Goal: Check status: Check status

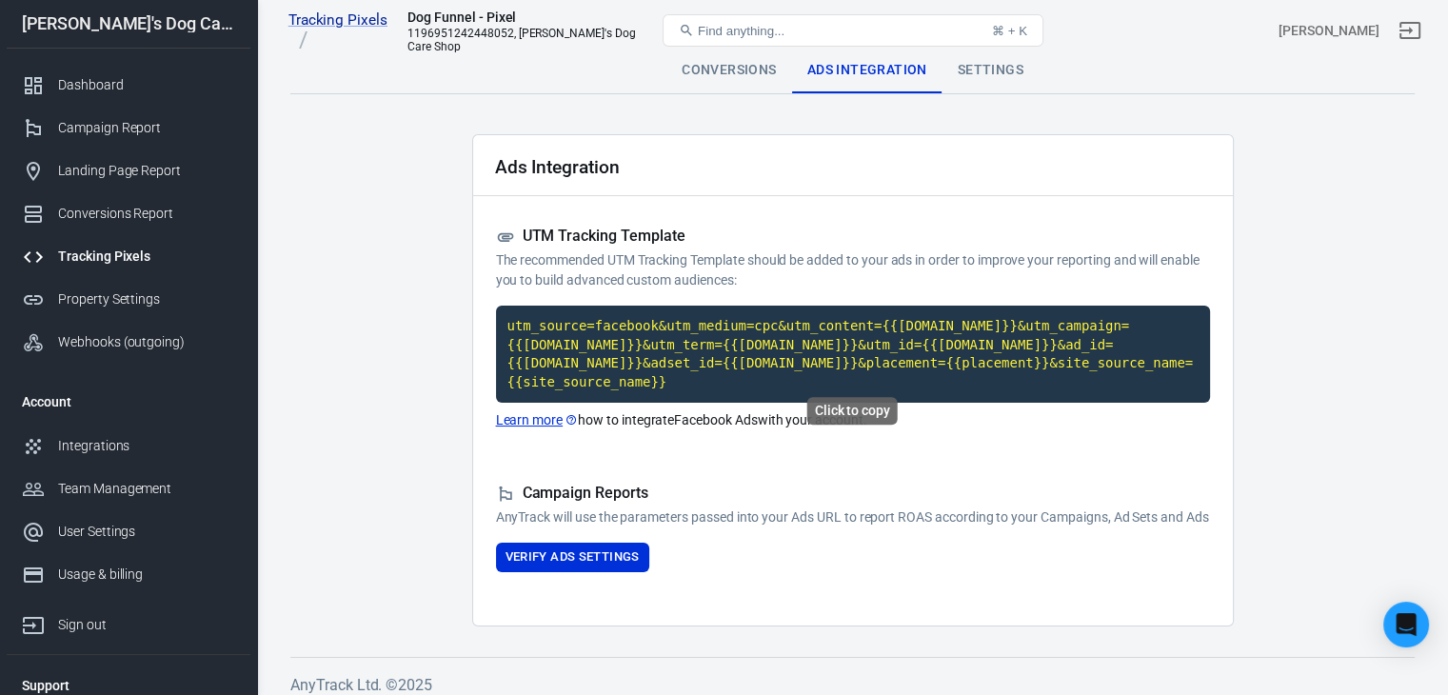
click at [643, 342] on code "utm_source=facebook&utm_medium=cpc&utm_content={{[DOMAIN_NAME]}}&utm_campaign={…" at bounding box center [853, 354] width 714 height 97
click at [140, 256] on div "Tracking Pixels" at bounding box center [146, 257] width 177 height 20
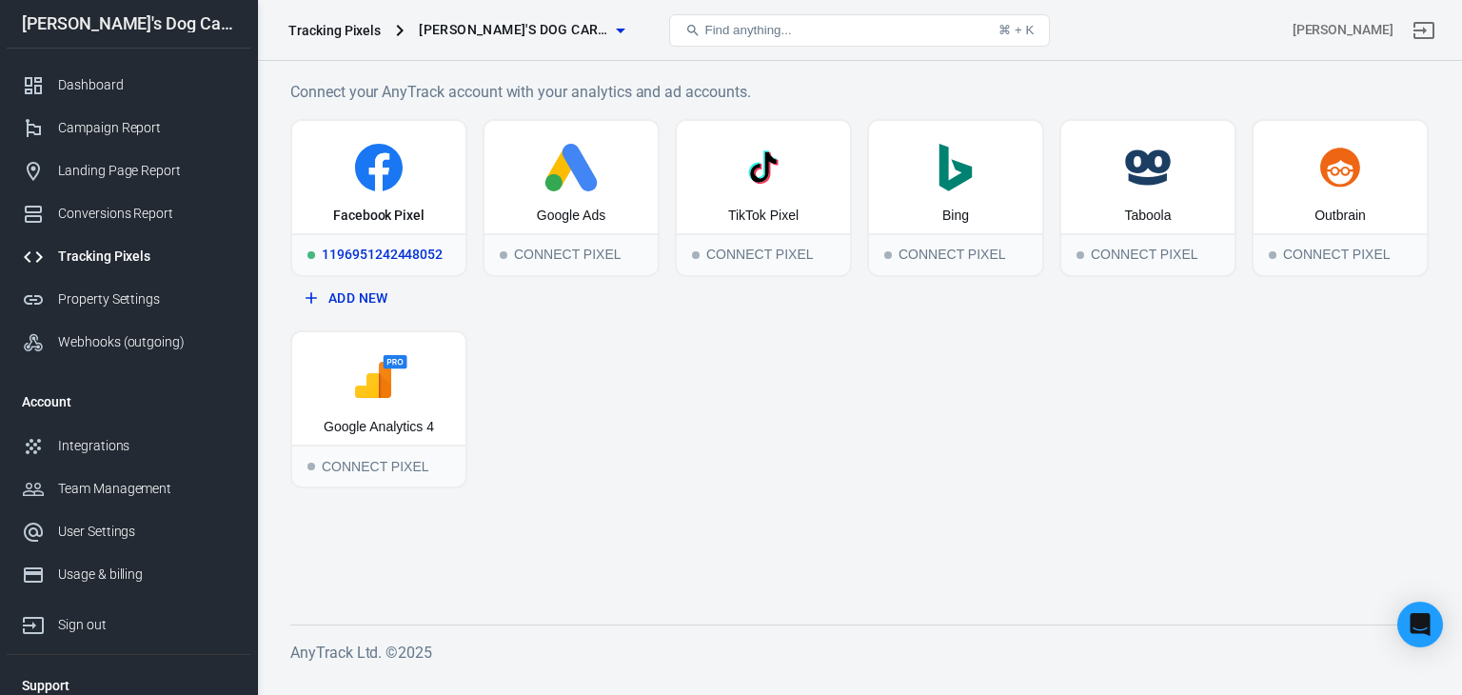
click at [394, 180] on icon at bounding box center [379, 168] width 48 height 48
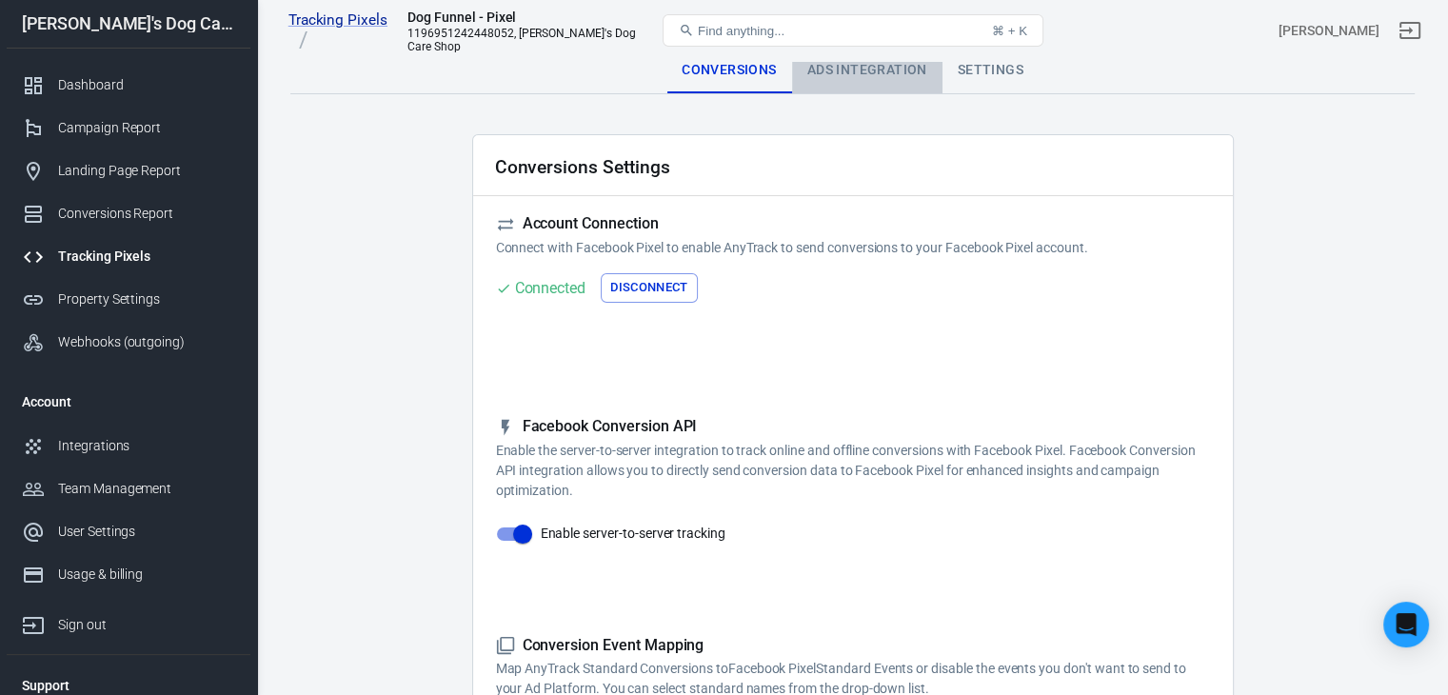
click at [879, 71] on div "Ads Integration" at bounding box center [867, 71] width 150 height 46
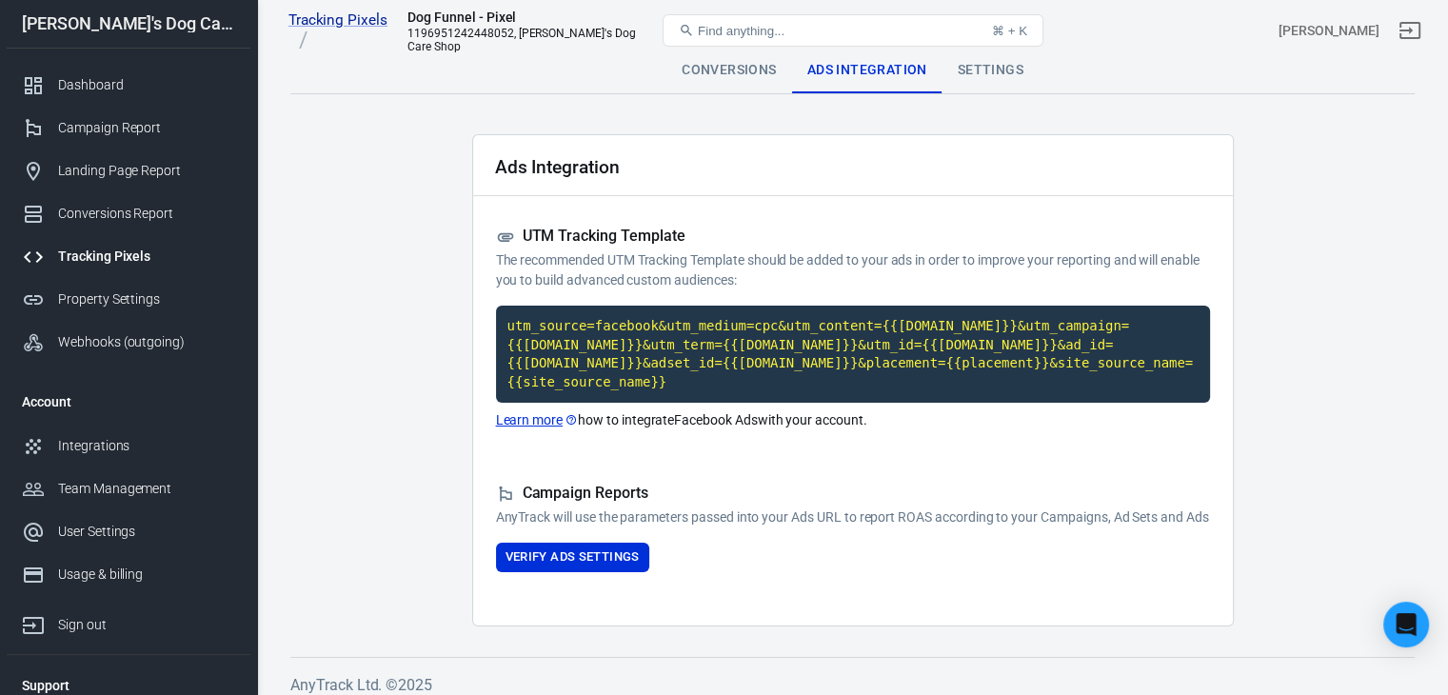
click at [805, 363] on code "utm_source=facebook&utm_medium=cpc&utm_content={{[DOMAIN_NAME]}}&utm_campaign={…" at bounding box center [853, 354] width 714 height 97
click at [704, 70] on div "Conversions" at bounding box center [728, 71] width 125 height 46
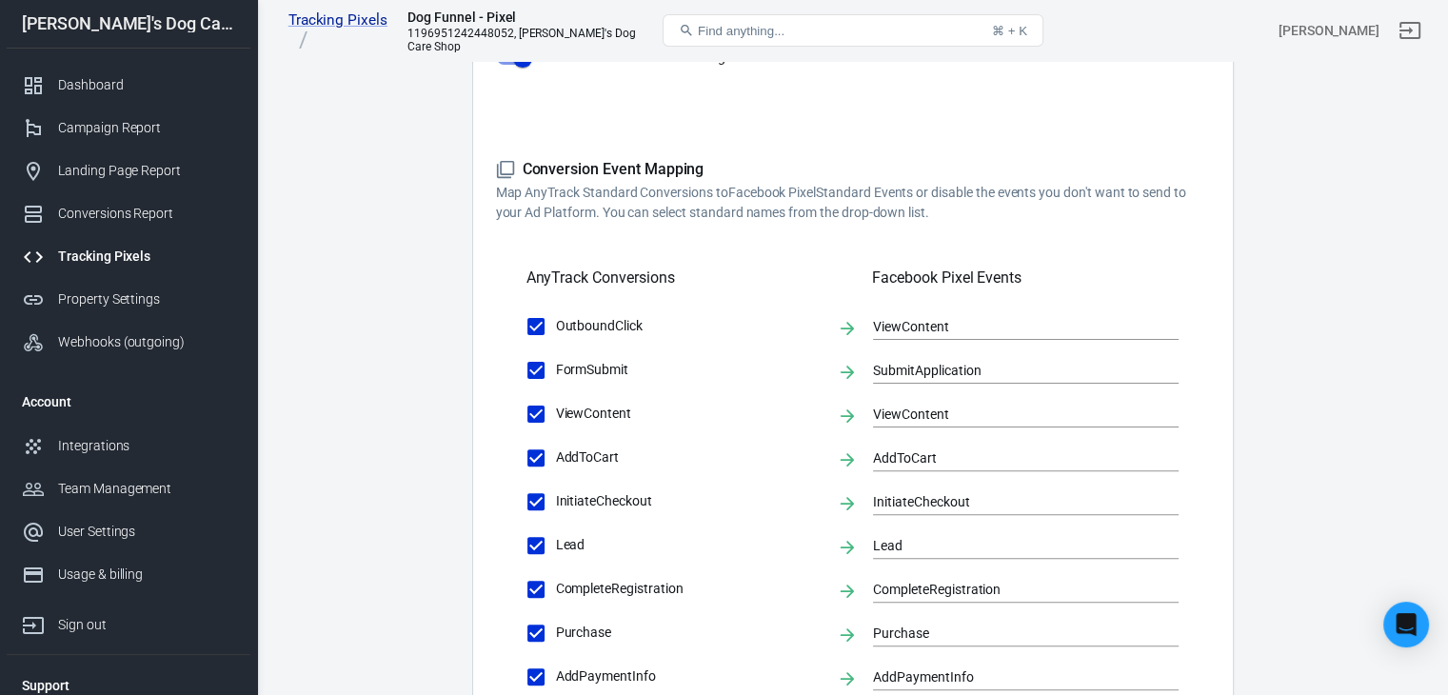
scroll to position [952, 0]
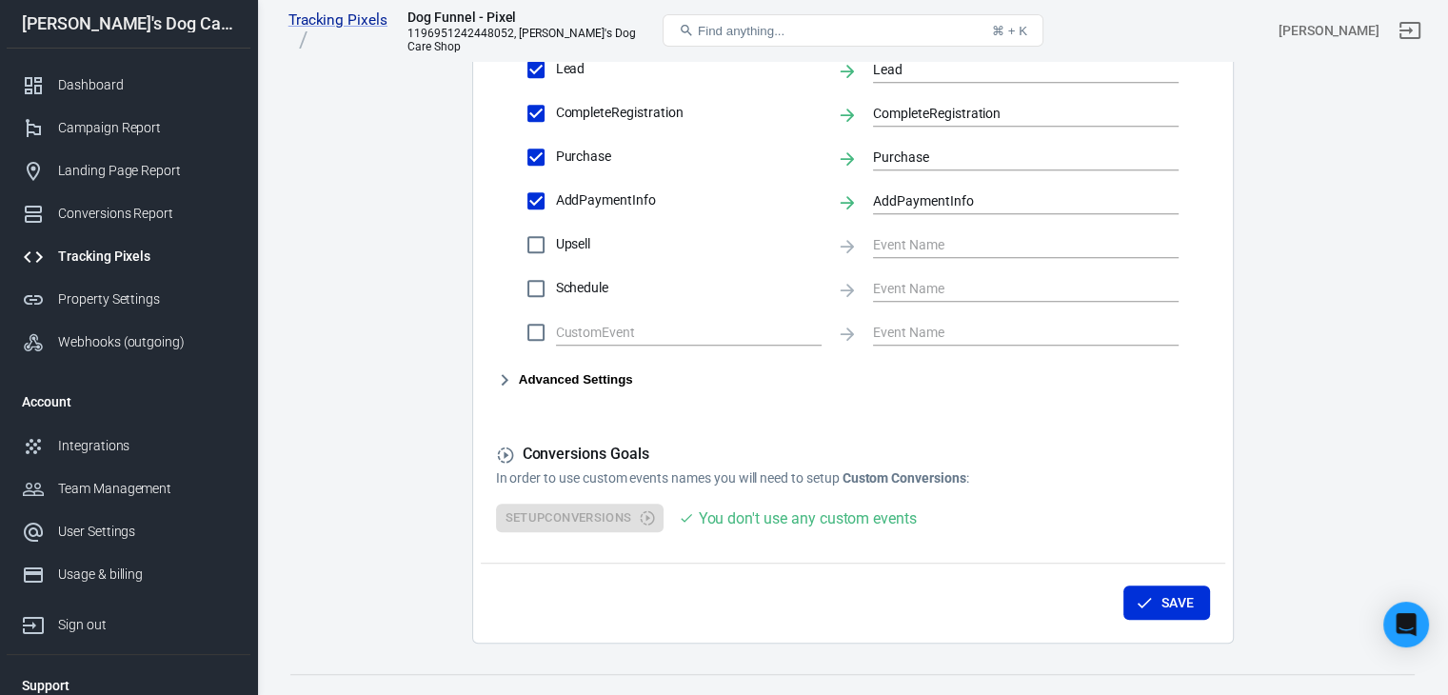
click at [118, 258] on div "Tracking Pixels" at bounding box center [146, 257] width 177 height 20
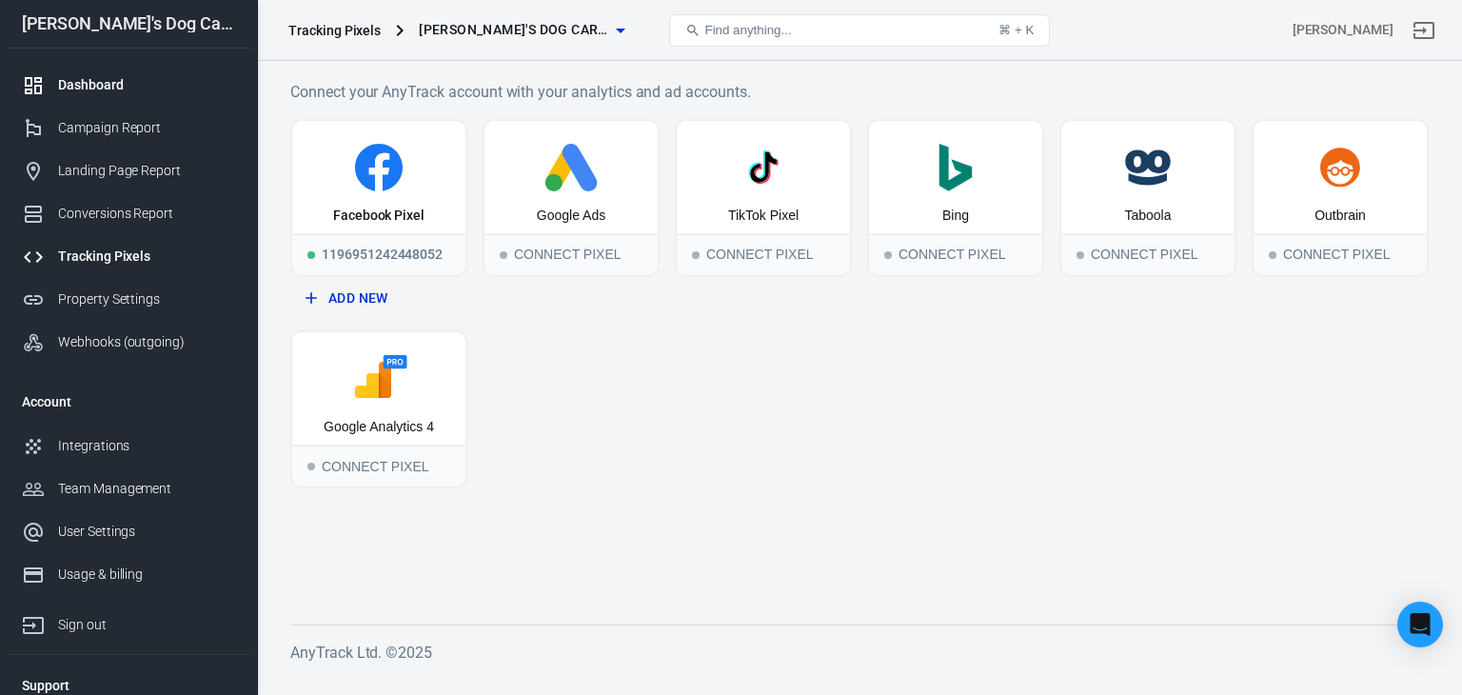
click at [106, 101] on link "Dashboard" at bounding box center [129, 85] width 244 height 43
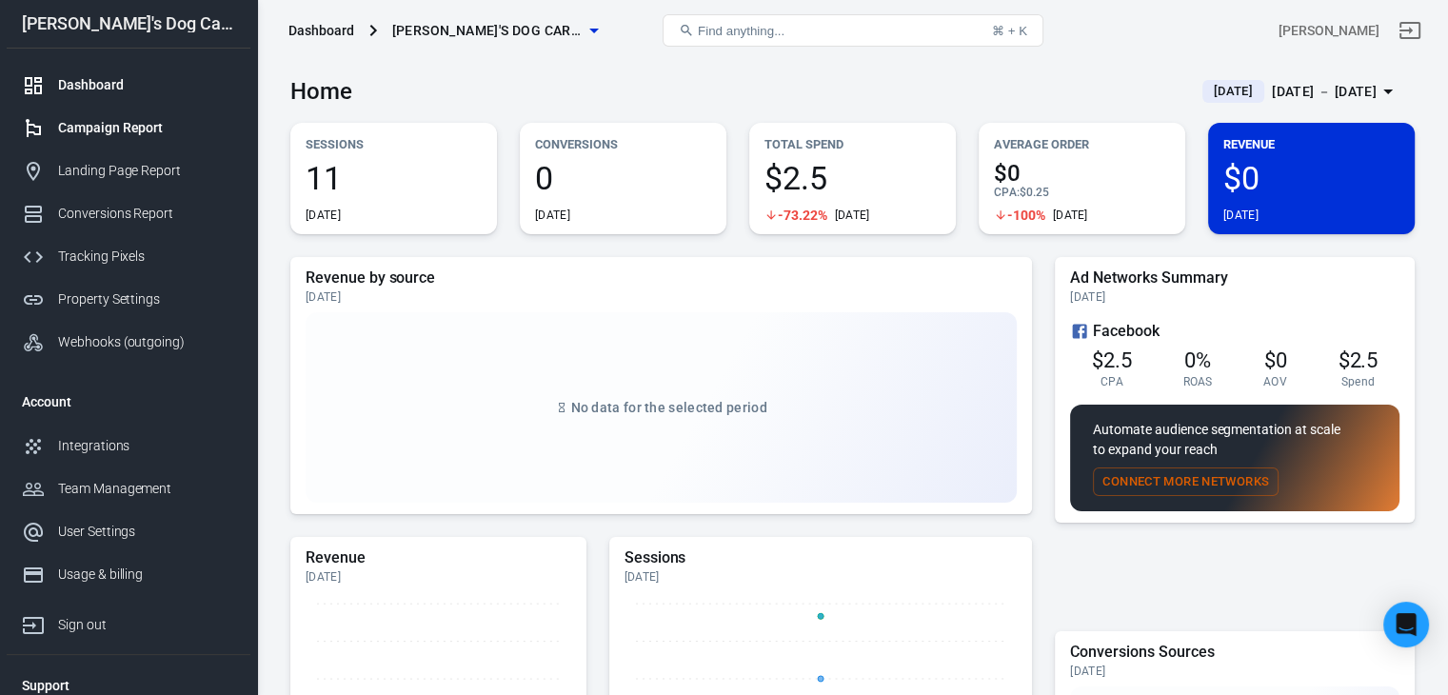
click at [95, 127] on div "Campaign Report" at bounding box center [146, 128] width 177 height 20
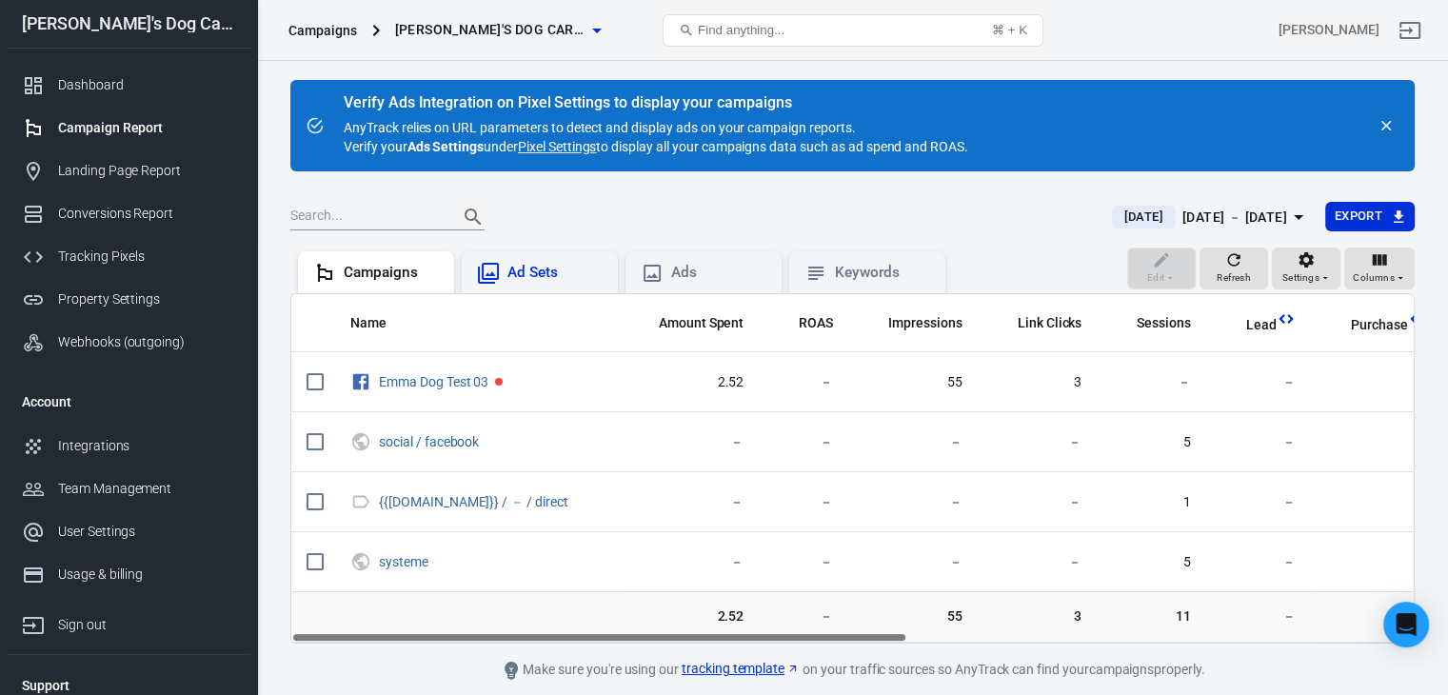
click at [553, 273] on div "Ad Sets" at bounding box center [554, 273] width 95 height 20
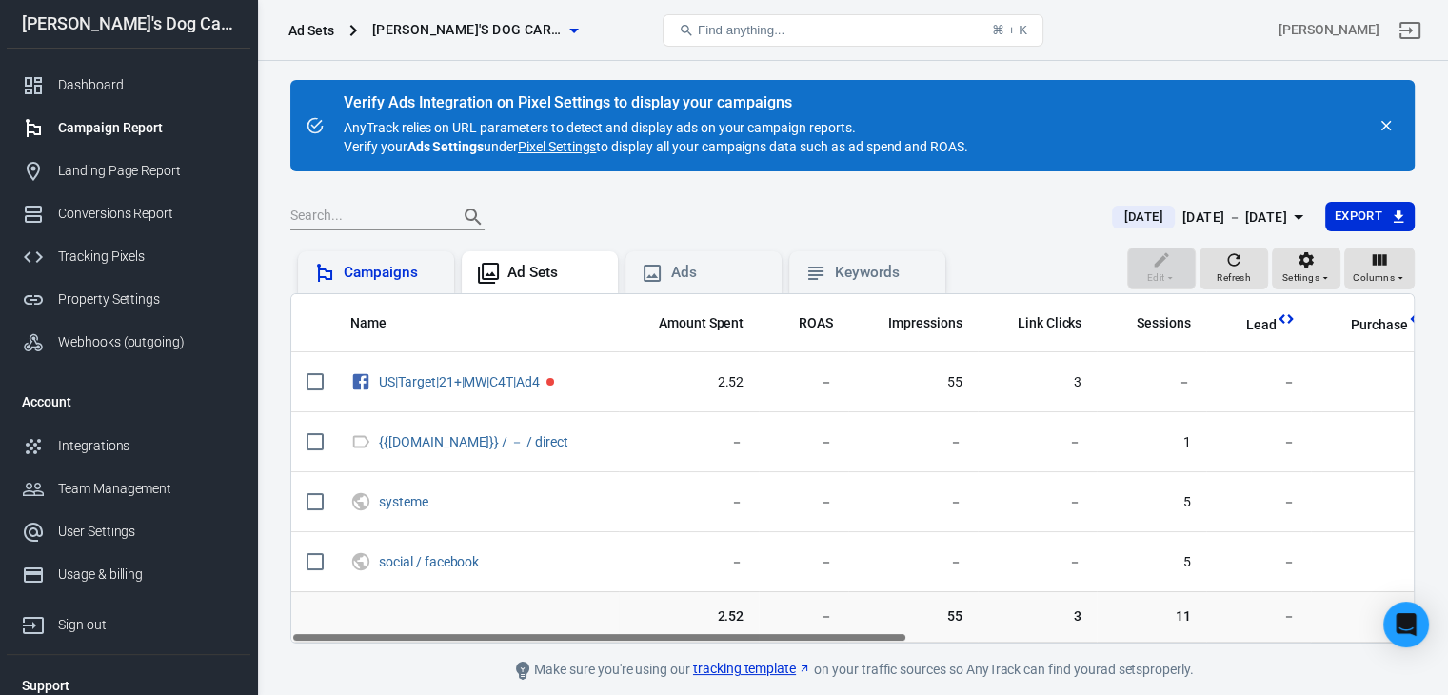
click at [385, 269] on div "Campaigns" at bounding box center [391, 273] width 95 height 20
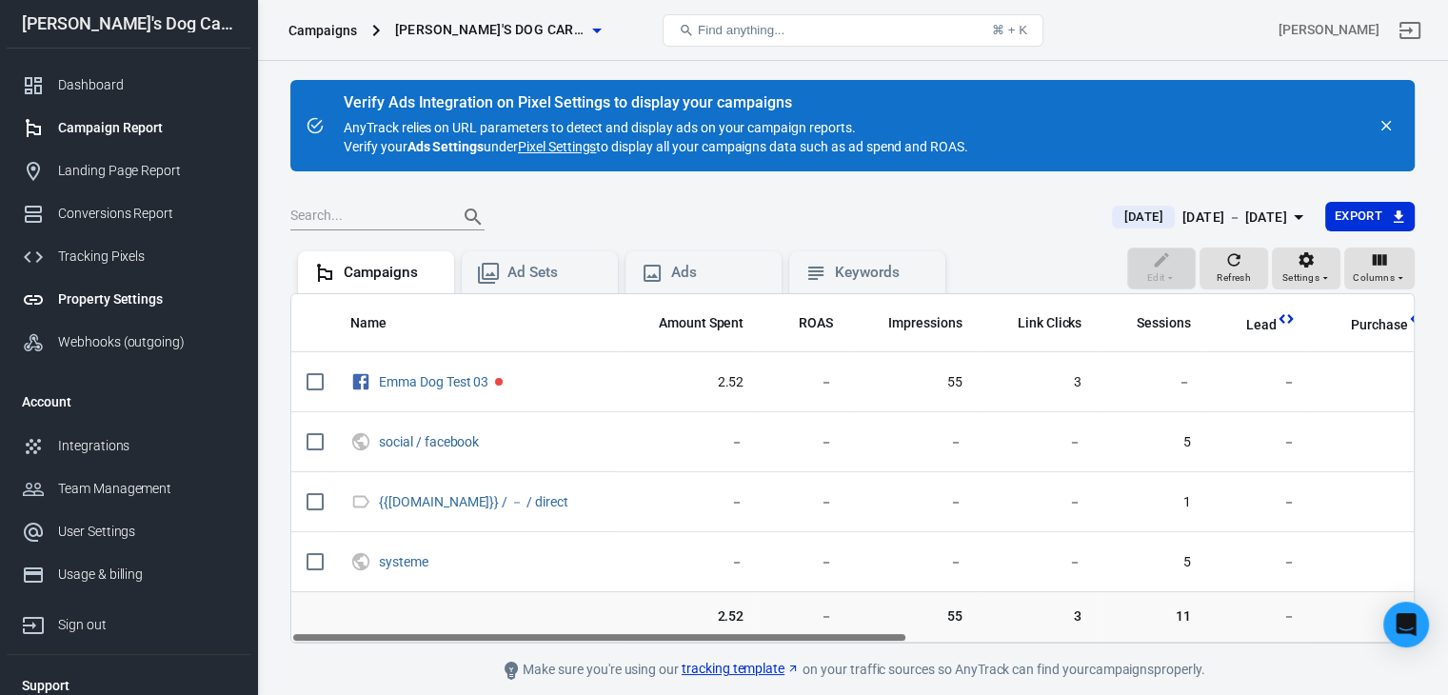
click at [118, 296] on div "Property Settings" at bounding box center [146, 299] width 177 height 20
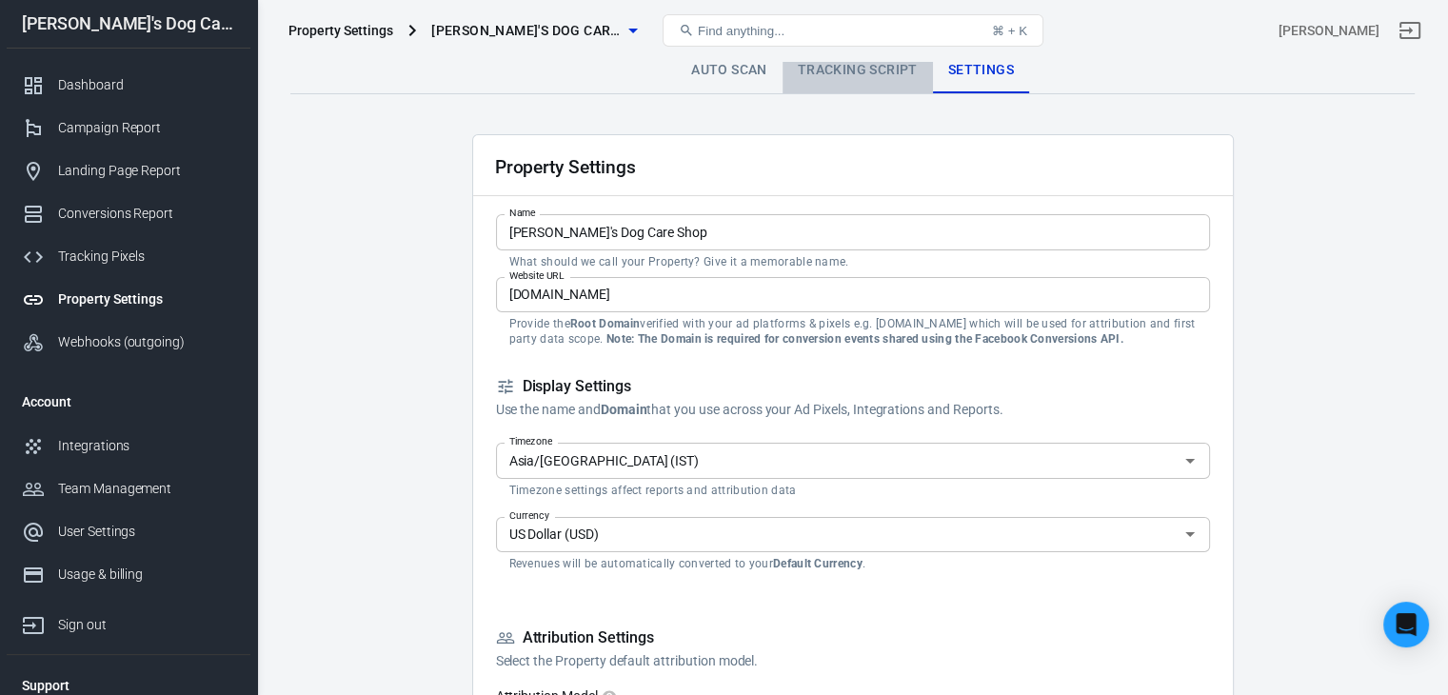
click at [870, 66] on link "Tracking Script" at bounding box center [857, 71] width 150 height 46
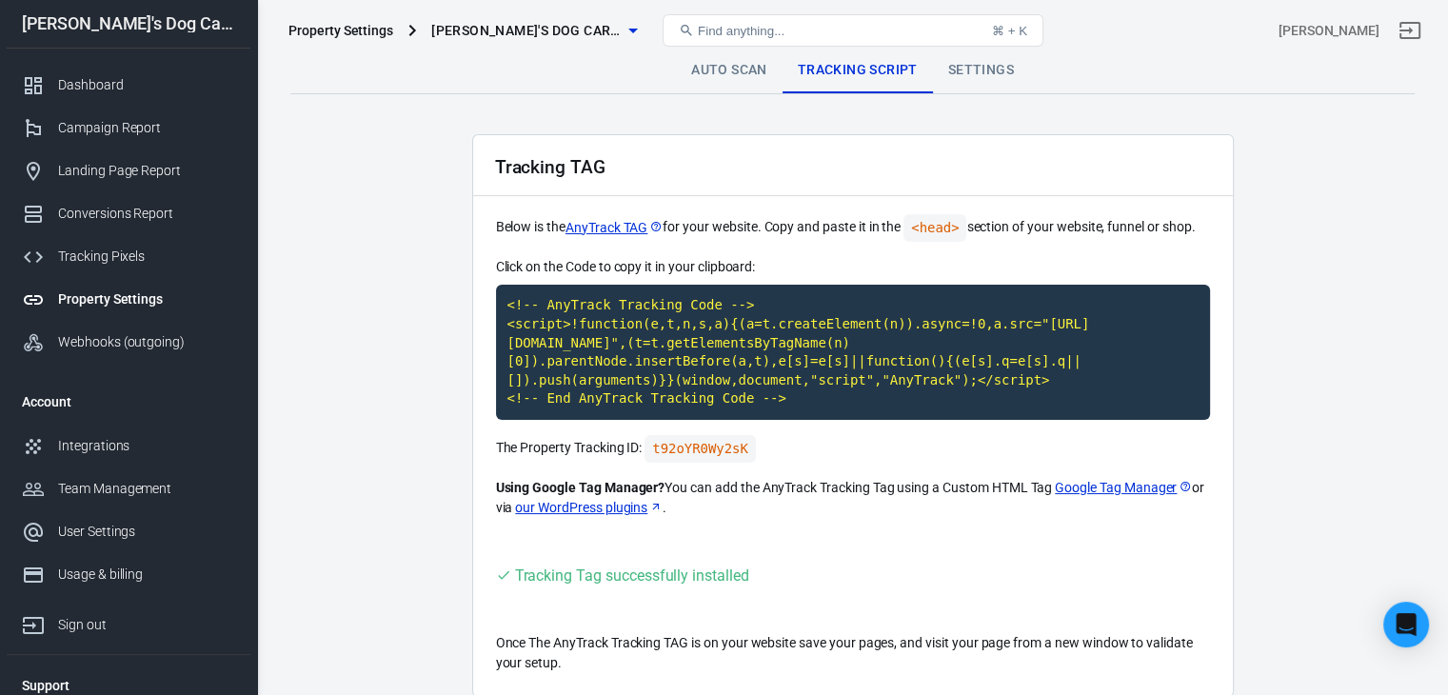
click at [739, 62] on link "Auto Scan" at bounding box center [729, 71] width 107 height 46
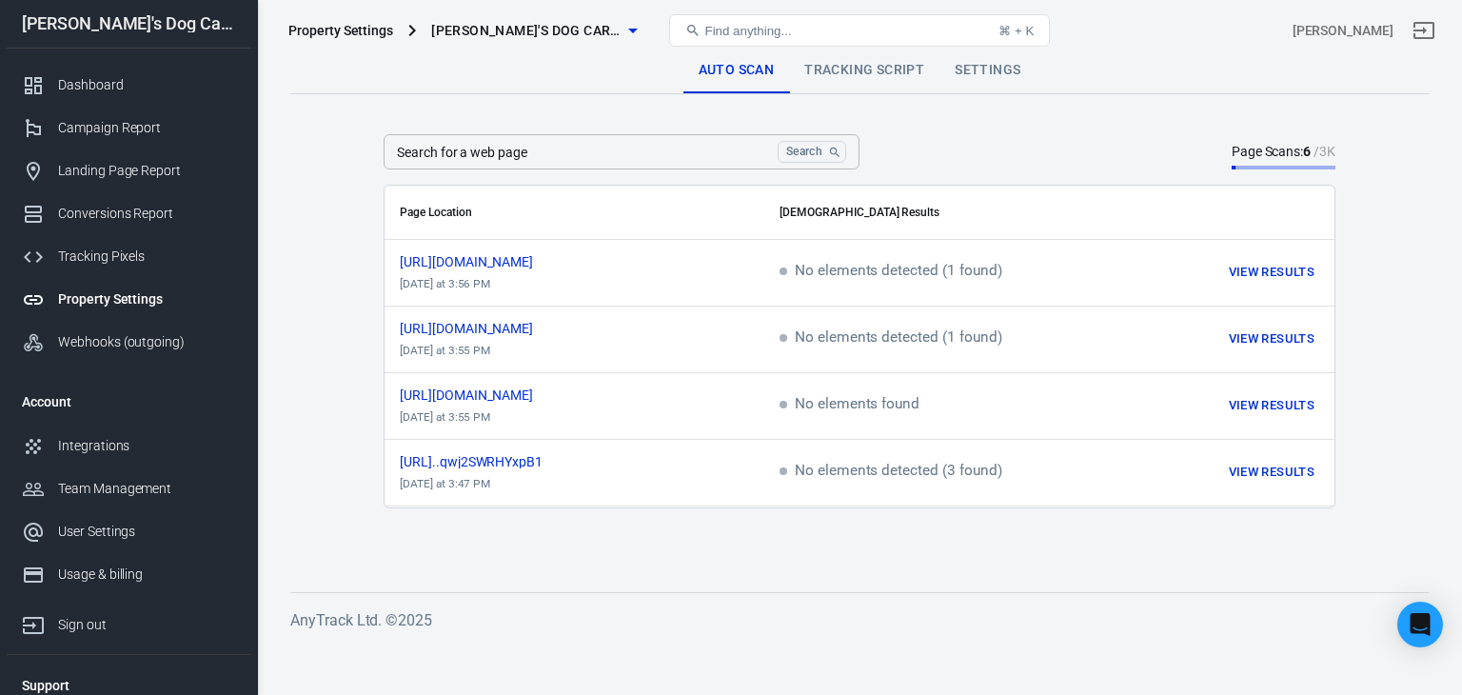
click at [566, 164] on input "Search for a web page" at bounding box center [577, 151] width 386 height 35
click at [411, 159] on div "Search for a web page Search Search for a web page" at bounding box center [622, 151] width 476 height 35
drag, startPoint x: 411, startPoint y: 157, endPoint x: 489, endPoint y: 149, distance: 78.4
click at [489, 149] on input "Search for a web page" at bounding box center [577, 151] width 386 height 35
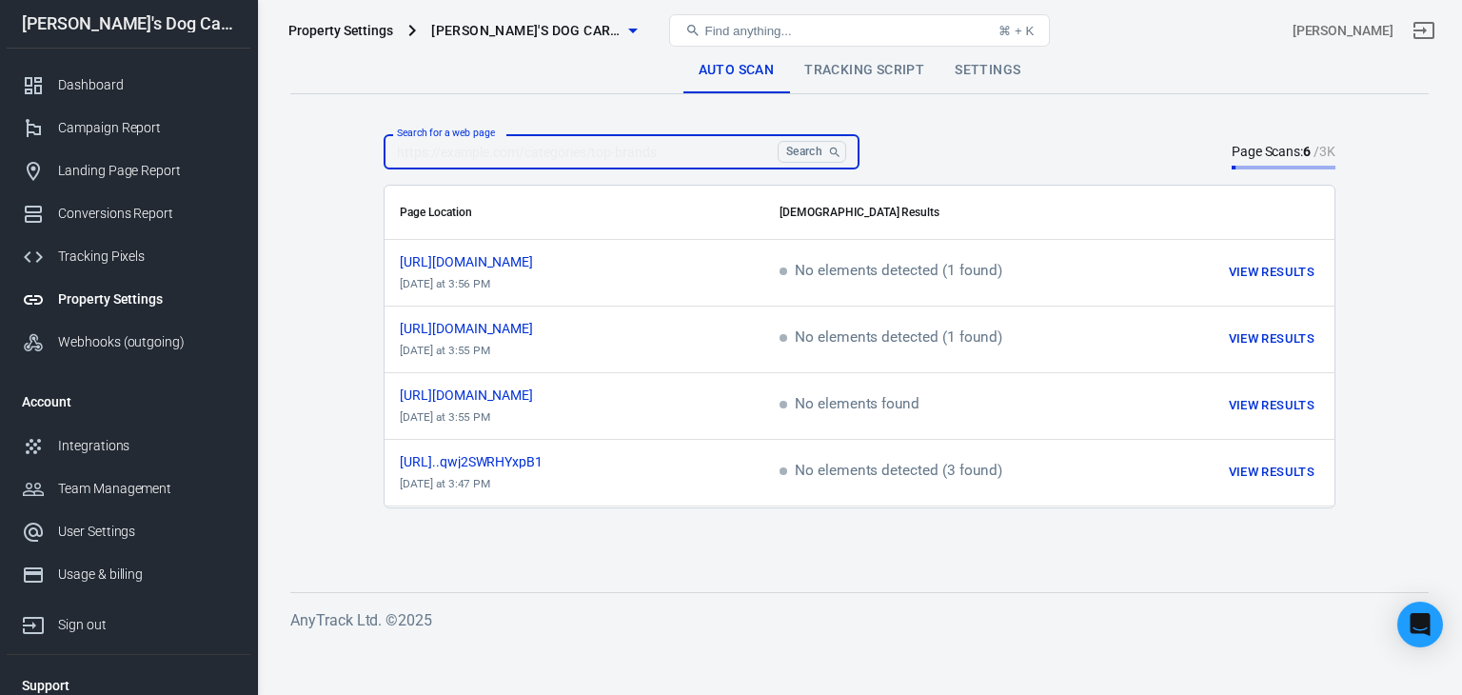
type input "[URL][DOMAIN_NAME]"
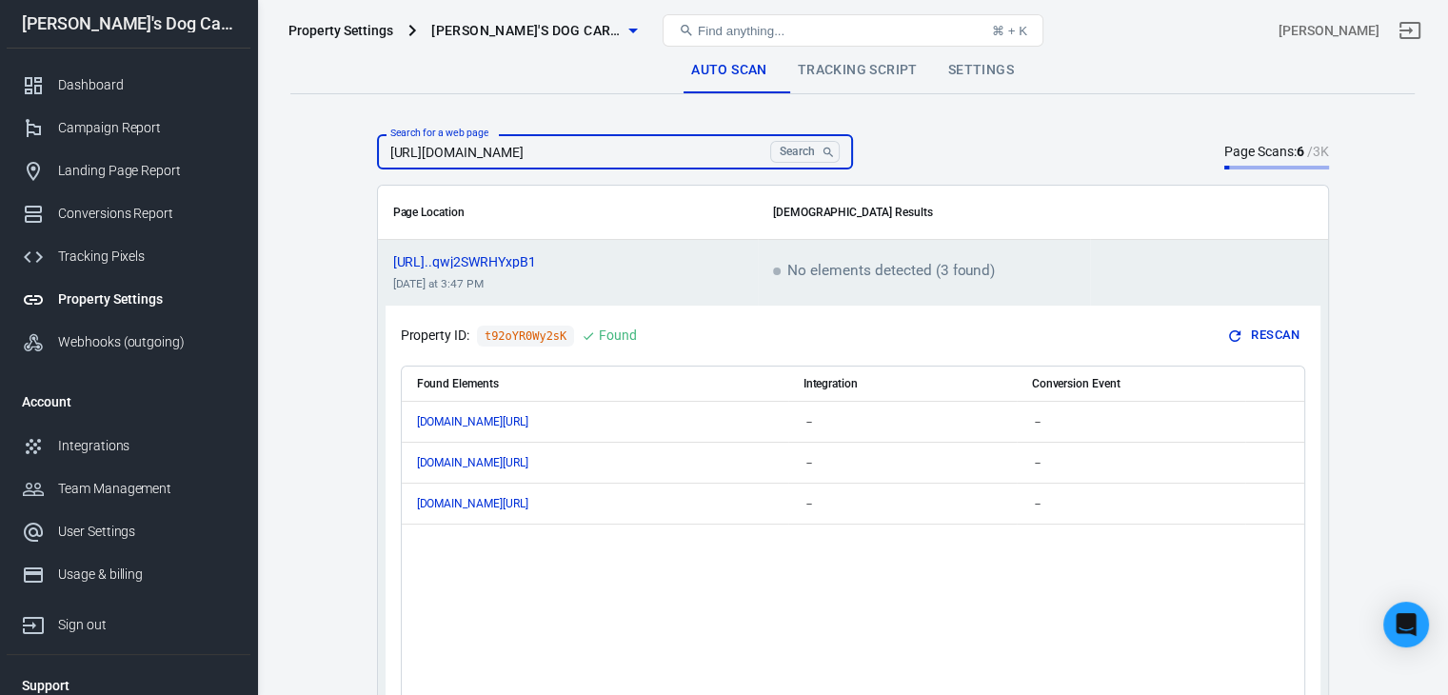
click at [1235, 336] on icon "scrollable content" at bounding box center [1234, 335] width 17 height 17
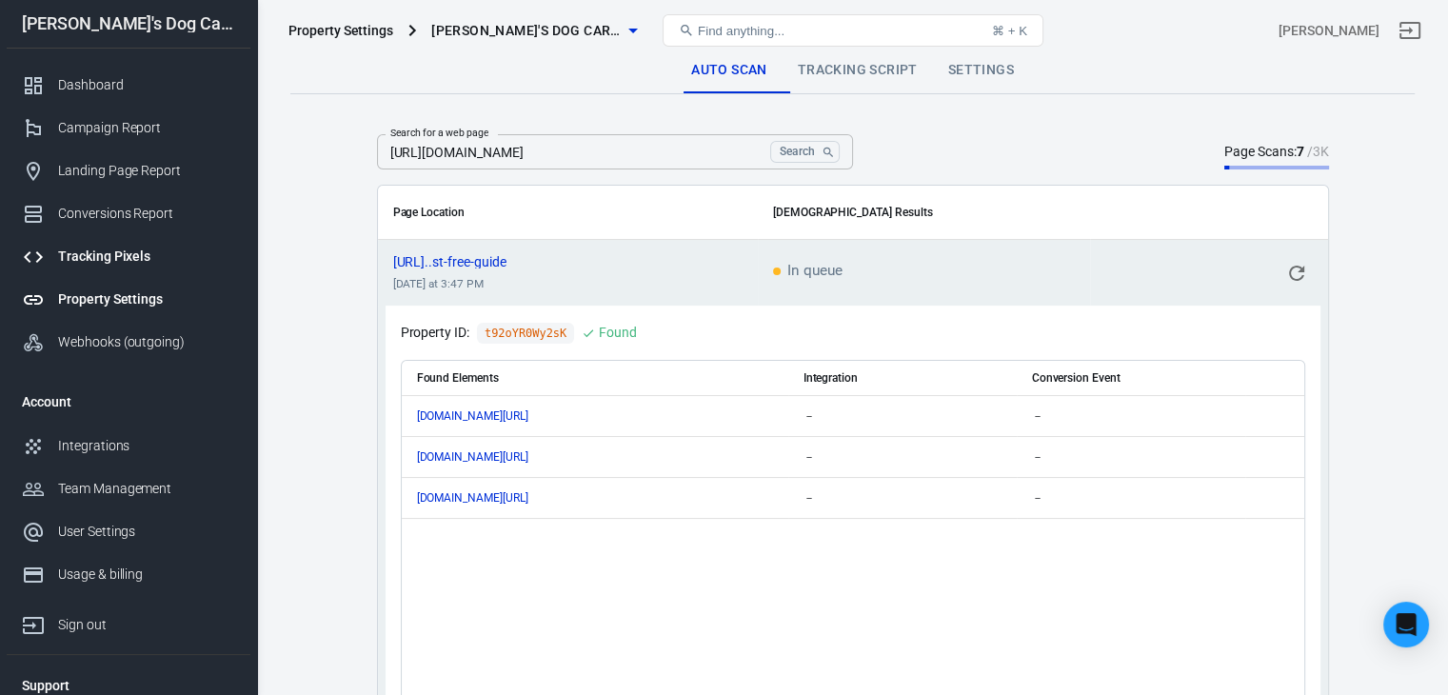
click at [109, 256] on div "Tracking Pixels" at bounding box center [146, 257] width 177 height 20
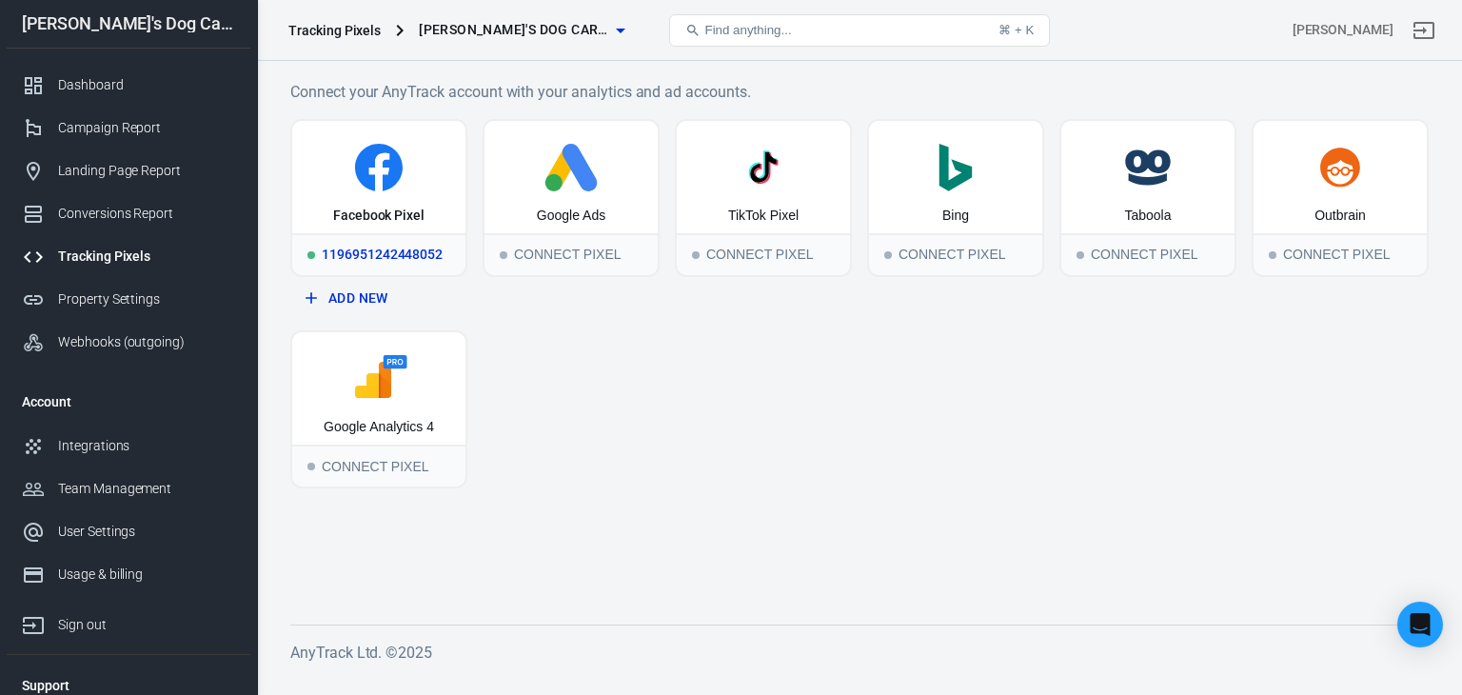
click at [373, 170] on icon at bounding box center [379, 172] width 20 height 38
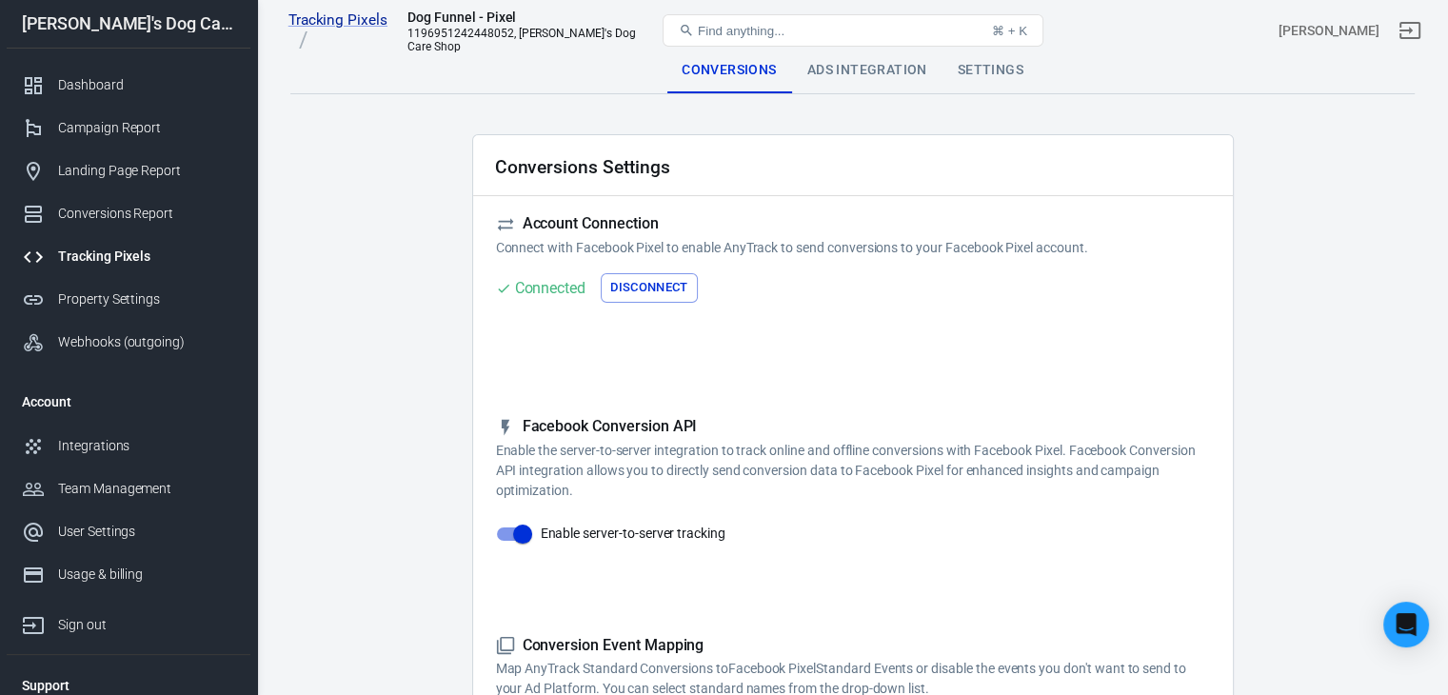
click at [854, 72] on div "Ads Integration" at bounding box center [867, 71] width 150 height 46
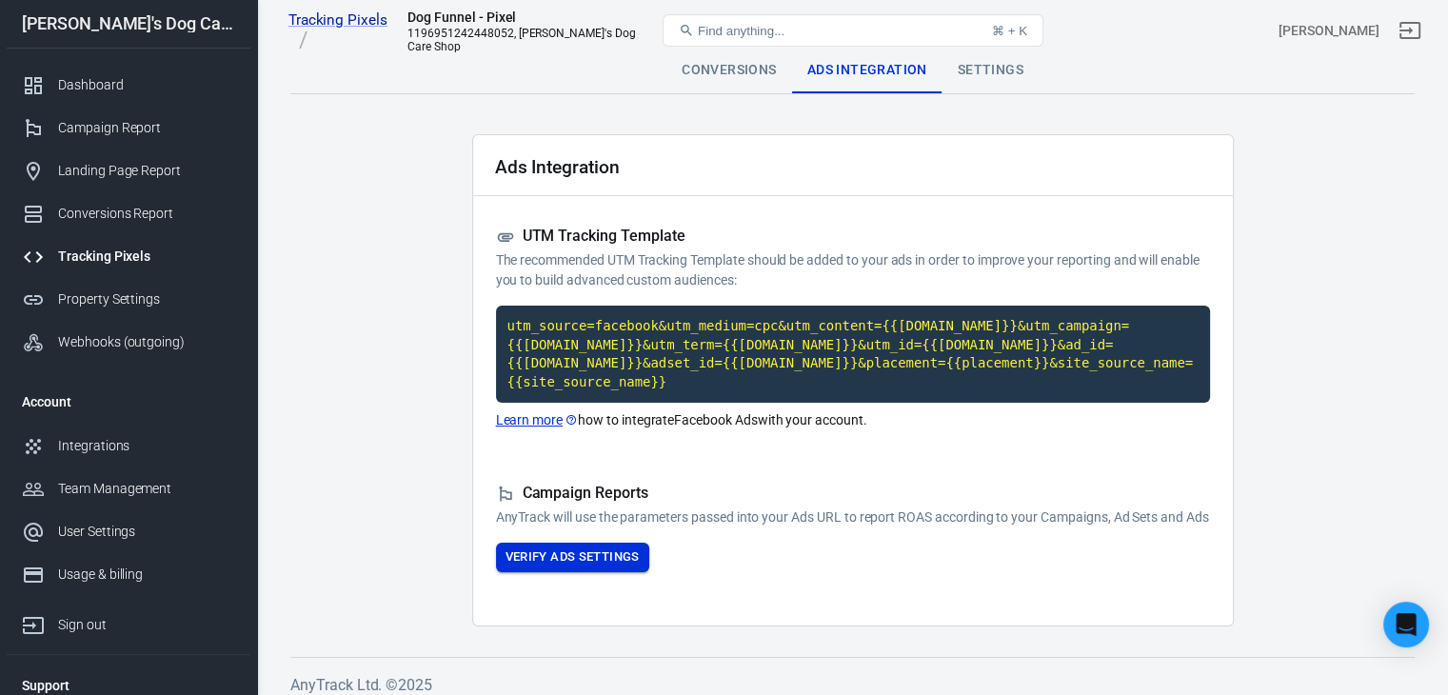
click at [569, 553] on button "Verify Ads Settings" at bounding box center [572, 558] width 153 height 30
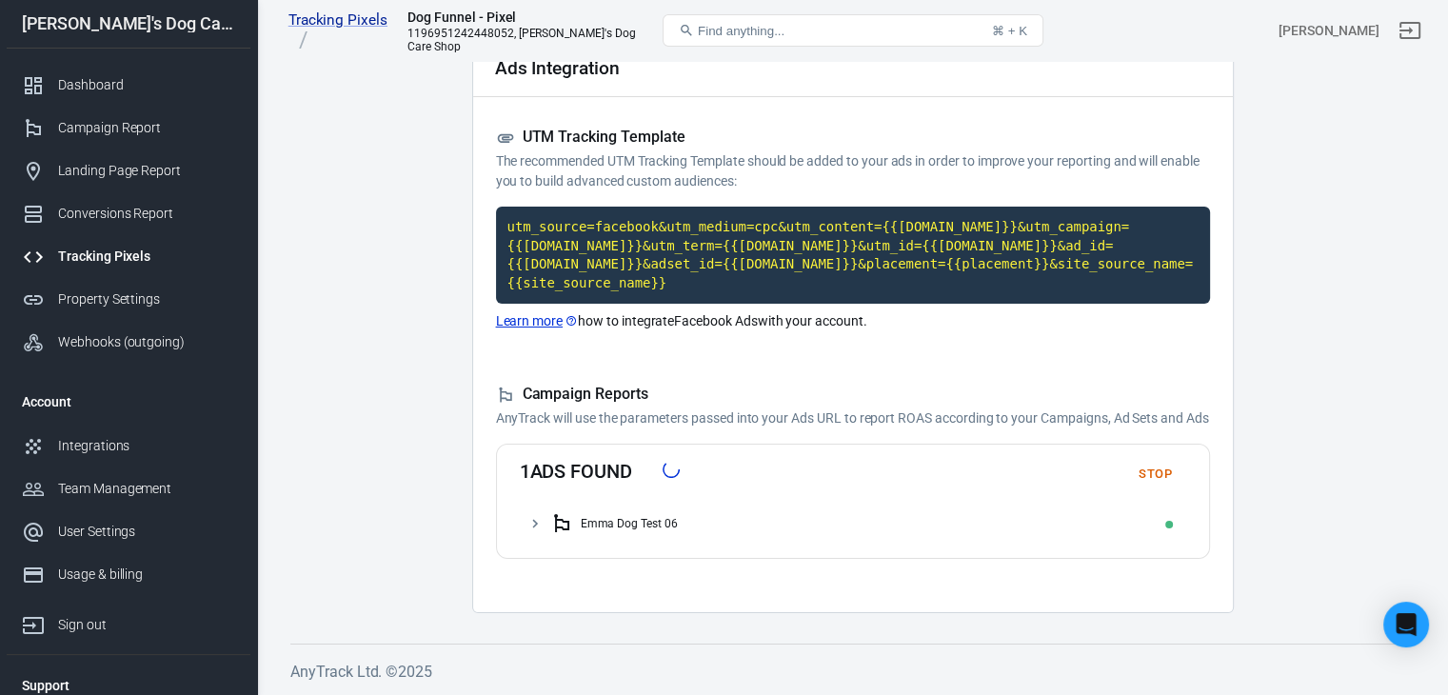
scroll to position [99, 0]
click at [533, 525] on icon at bounding box center [535, 523] width 6 height 9
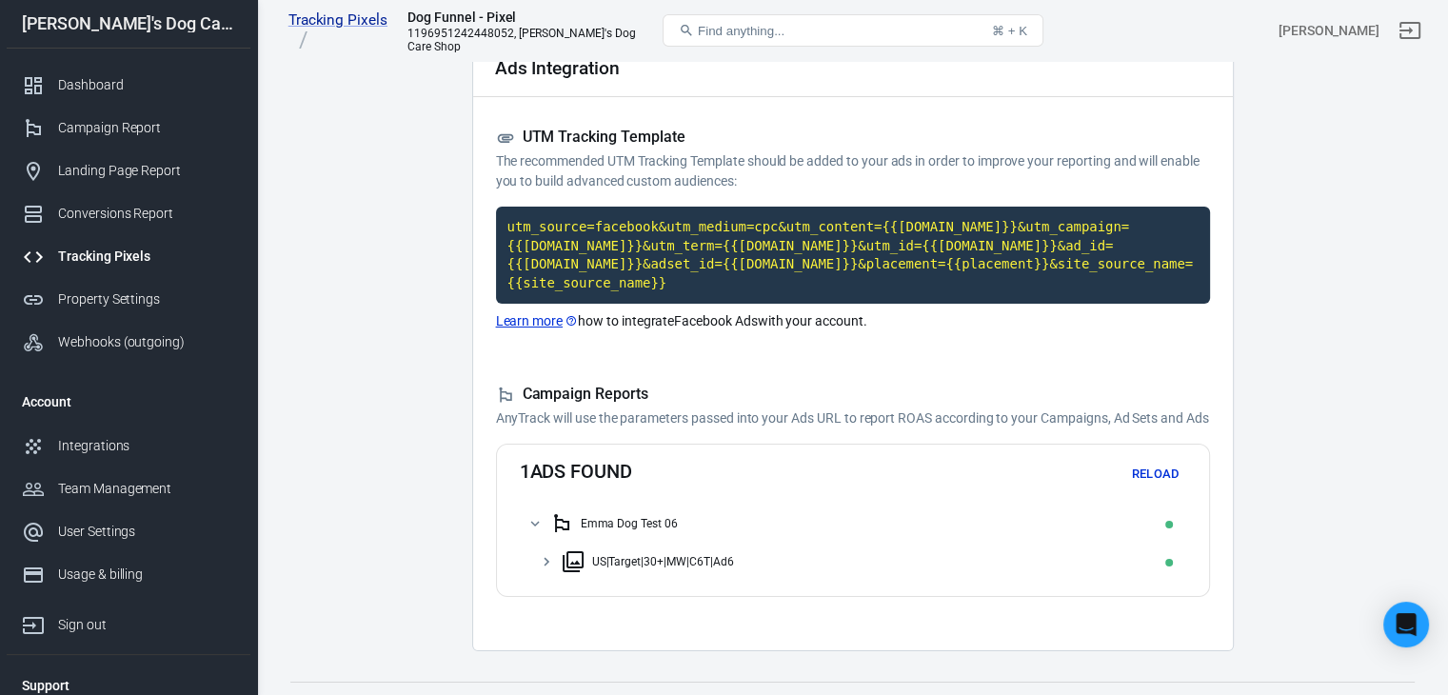
click at [542, 559] on icon at bounding box center [546, 561] width 17 height 17
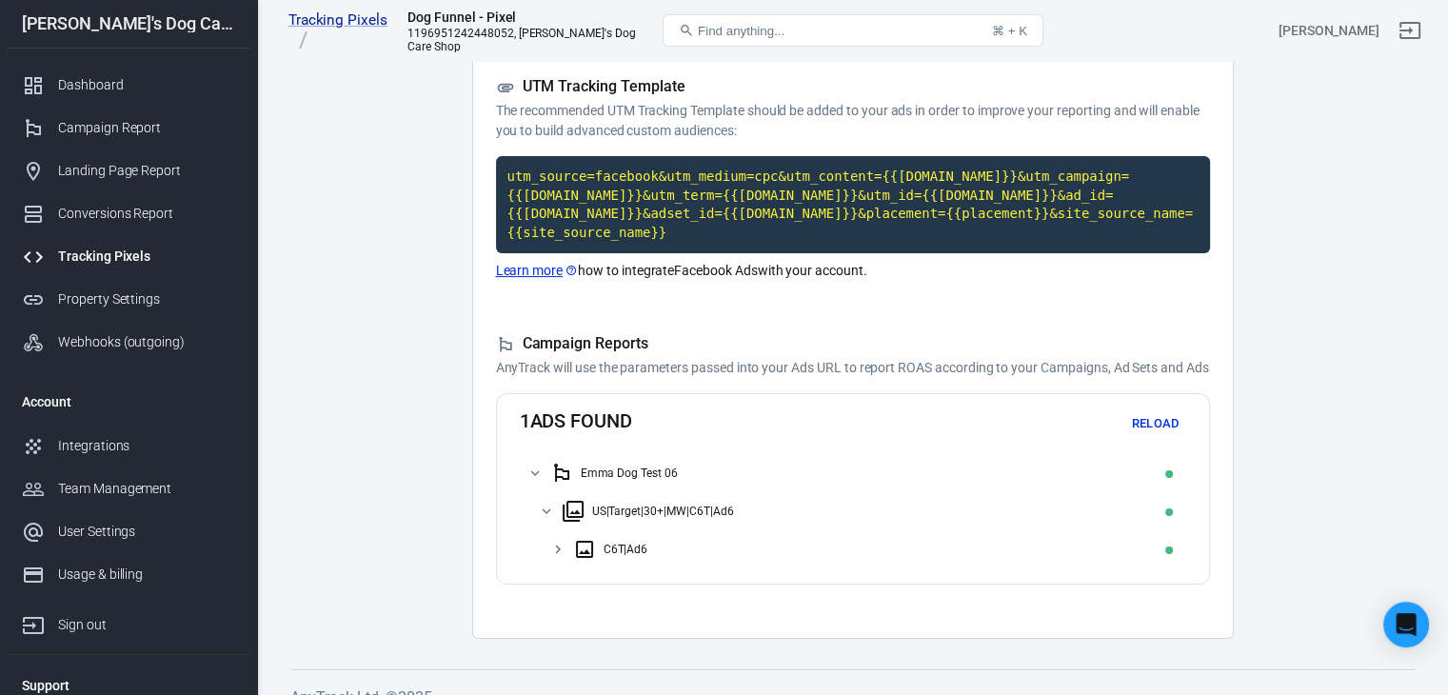
scroll to position [175, 0]
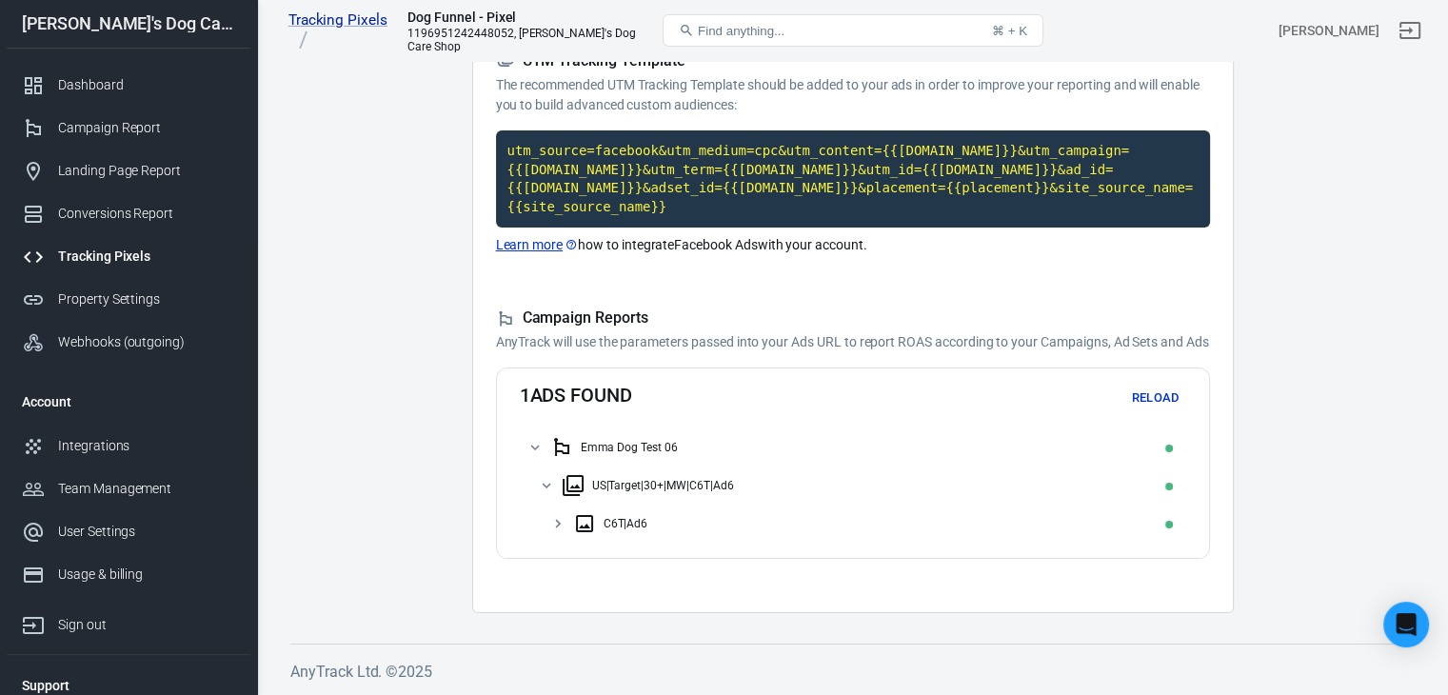
click at [558, 523] on icon at bounding box center [558, 523] width 6 height 9
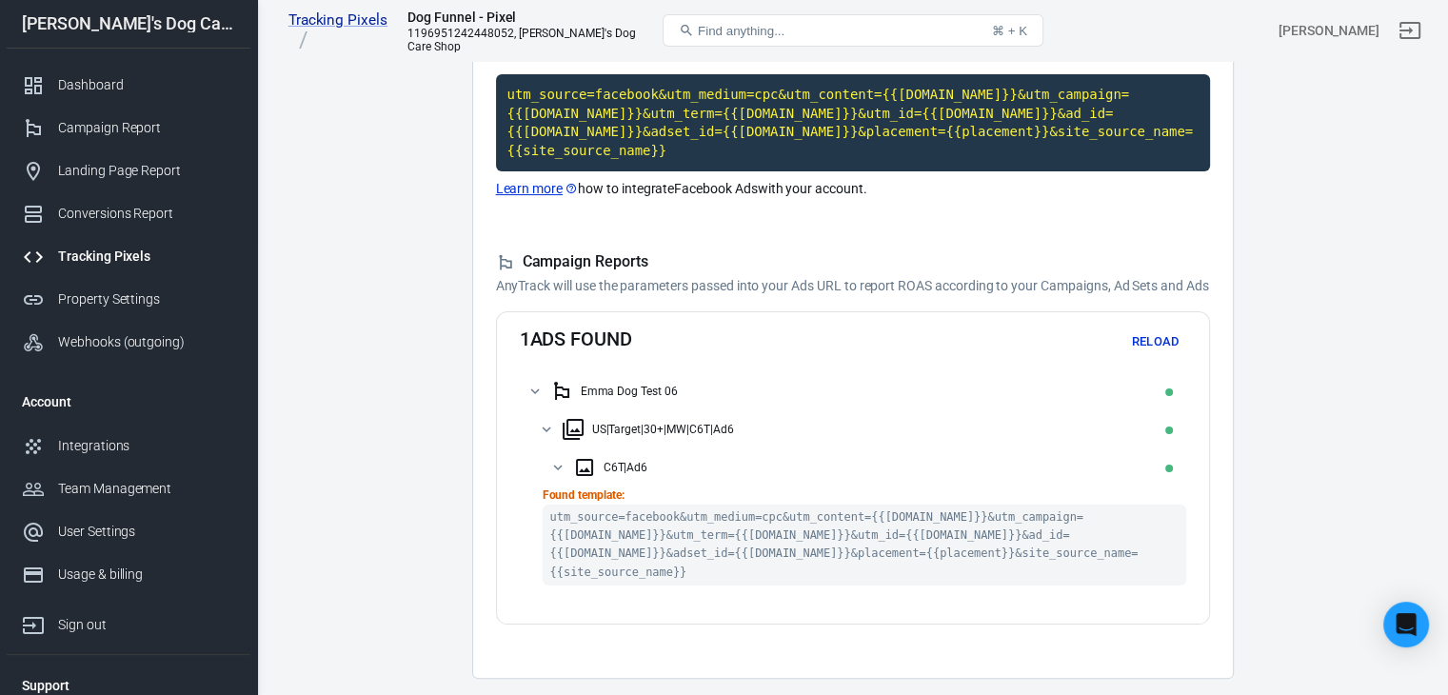
scroll to position [279, 0]
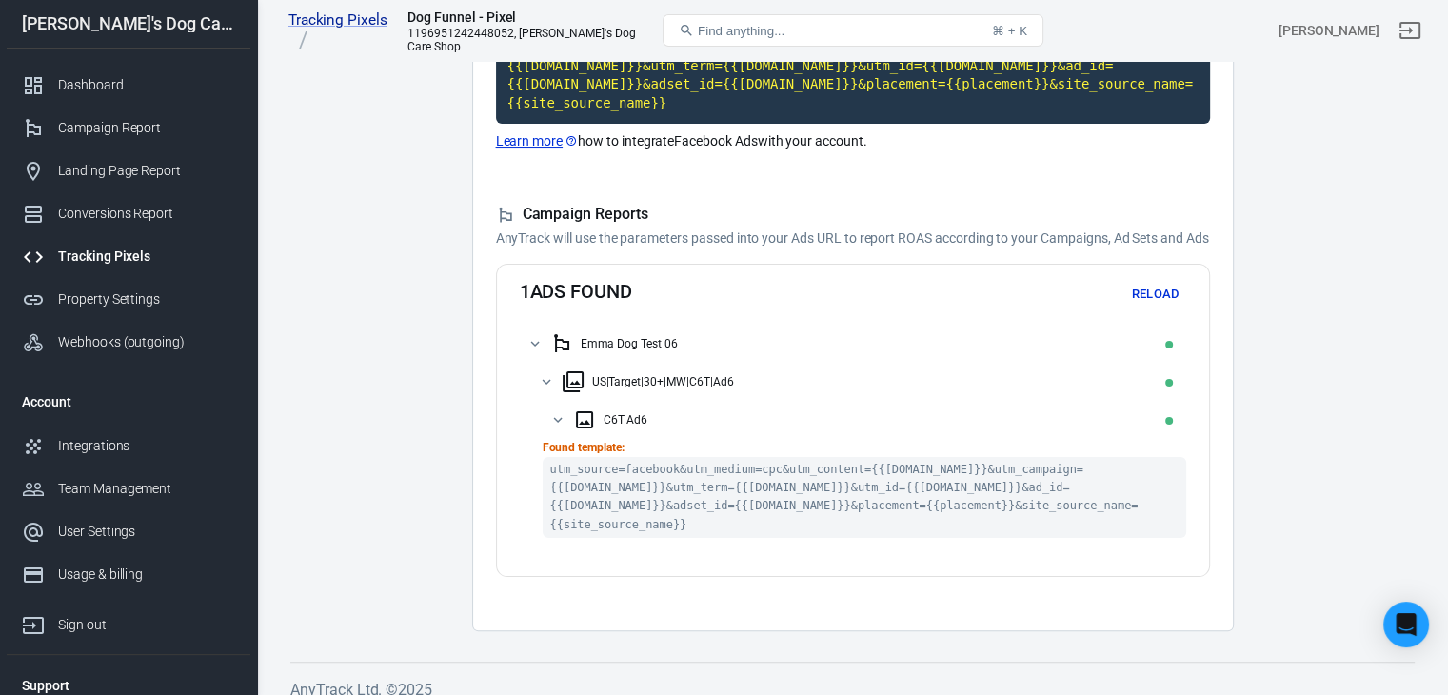
click at [541, 338] on icon at bounding box center [534, 343] width 17 height 17
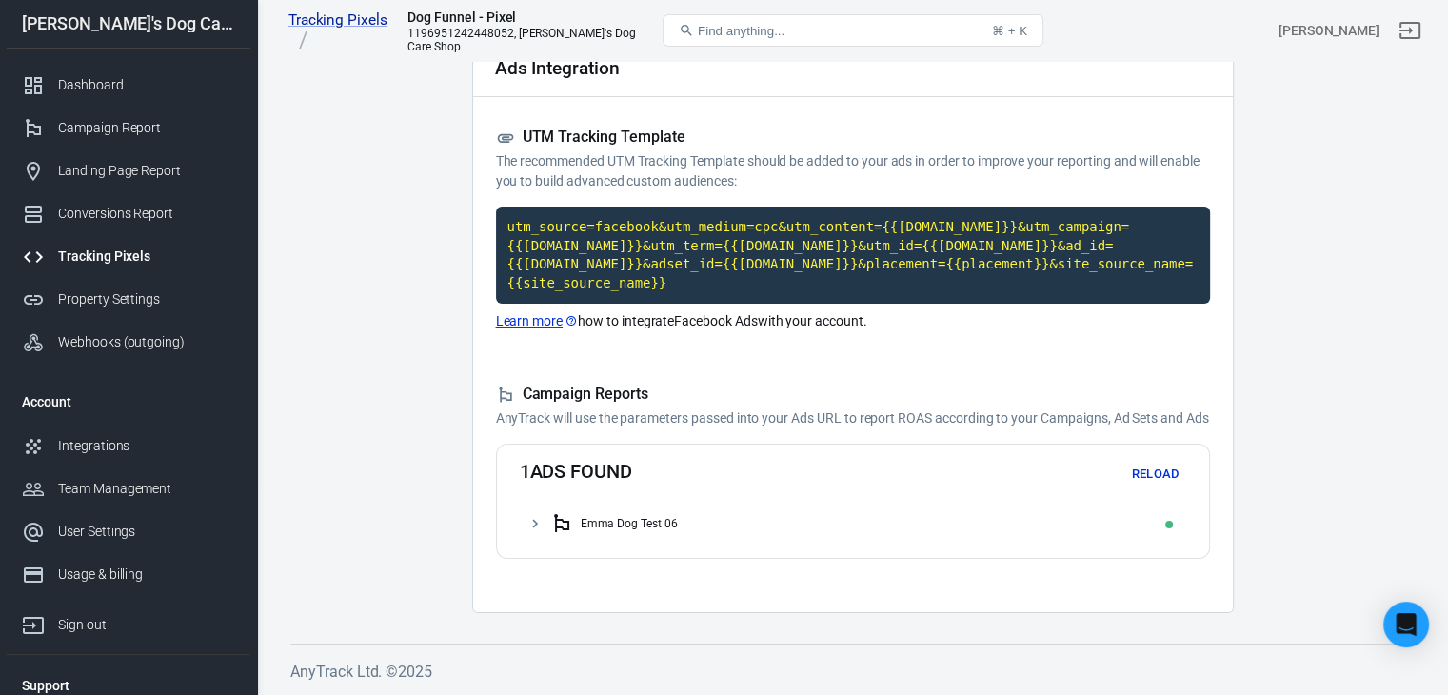
scroll to position [99, 0]
click at [1136, 467] on button "Reload" at bounding box center [1155, 475] width 61 height 30
click at [1135, 469] on button "Reload" at bounding box center [1155, 475] width 61 height 30
click at [542, 530] on icon at bounding box center [534, 523] width 17 height 17
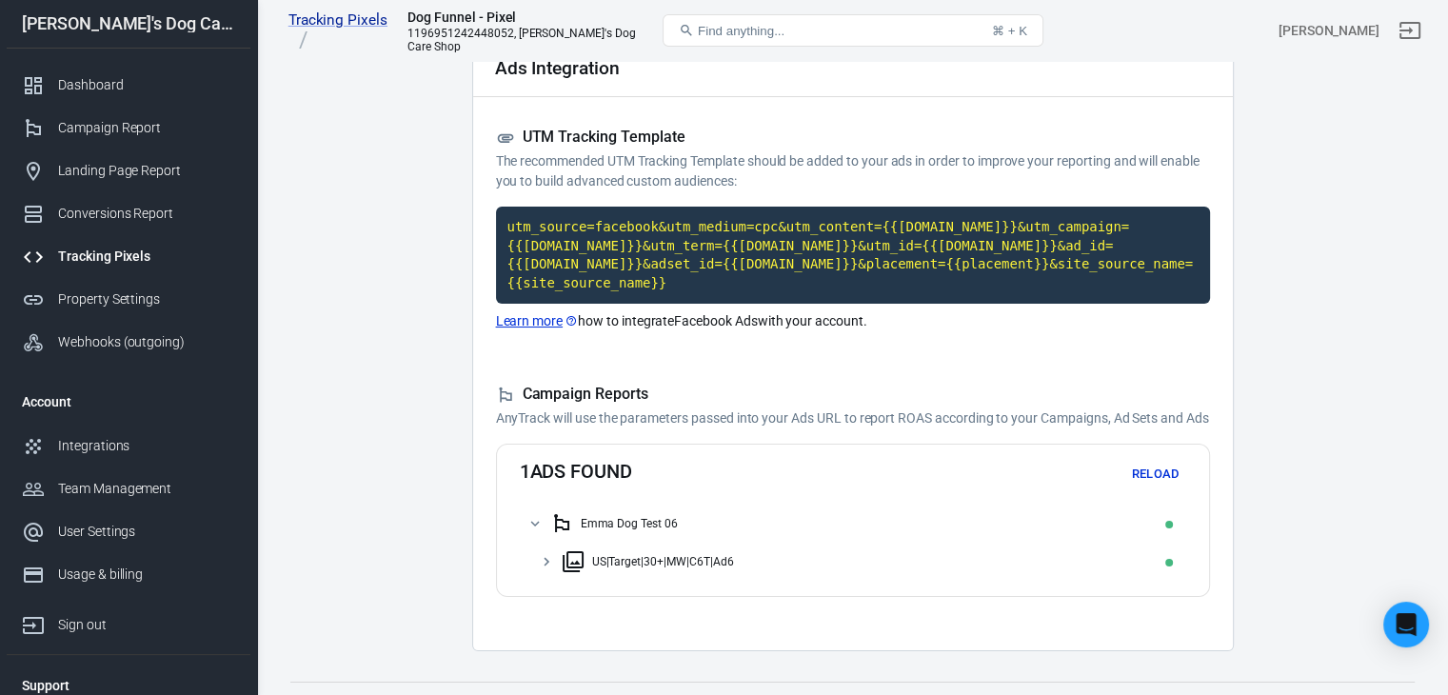
scroll to position [137, 0]
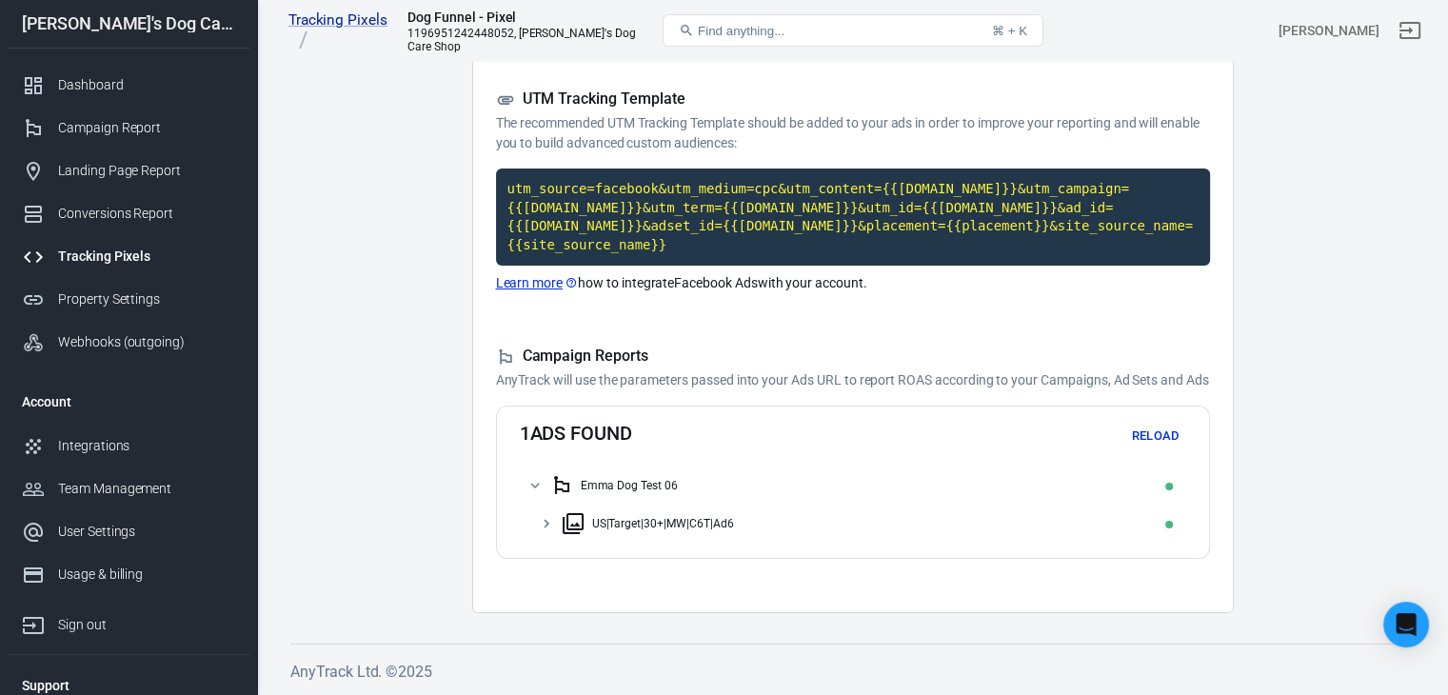
click at [548, 524] on icon at bounding box center [546, 523] width 17 height 17
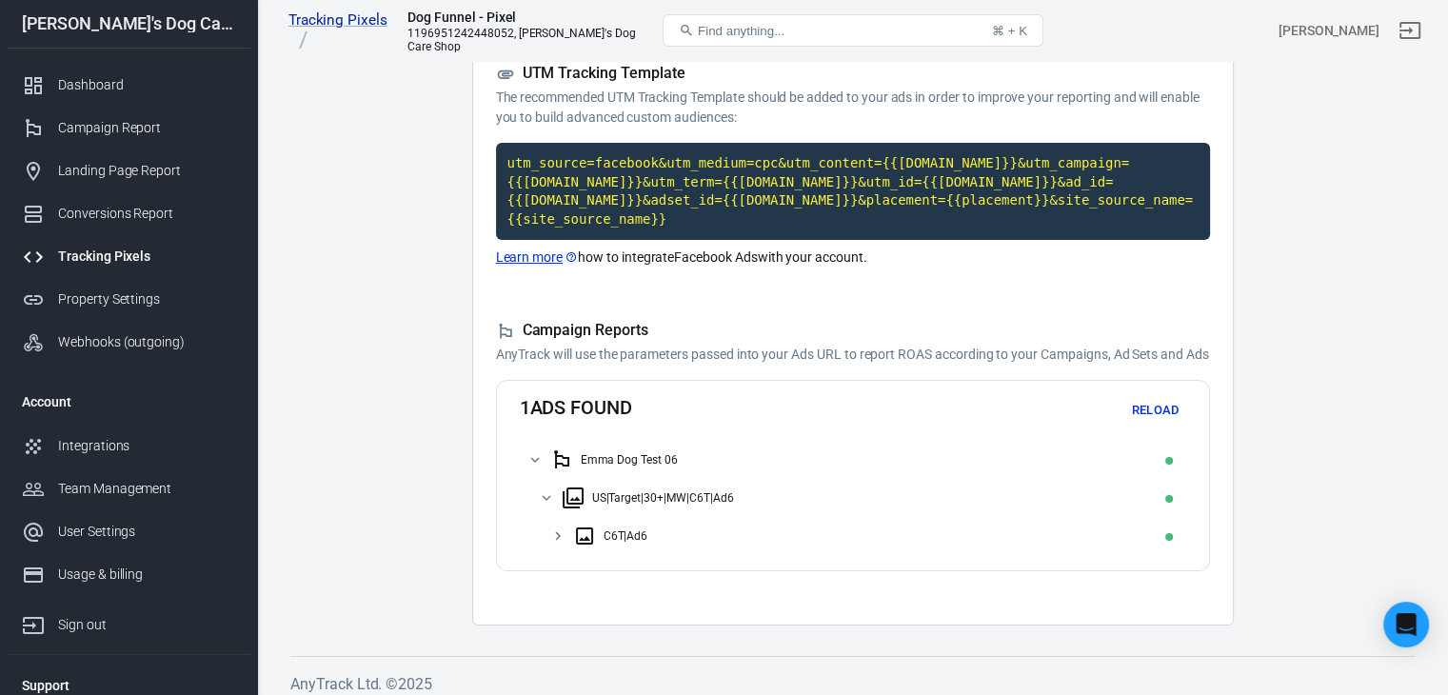
scroll to position [175, 0]
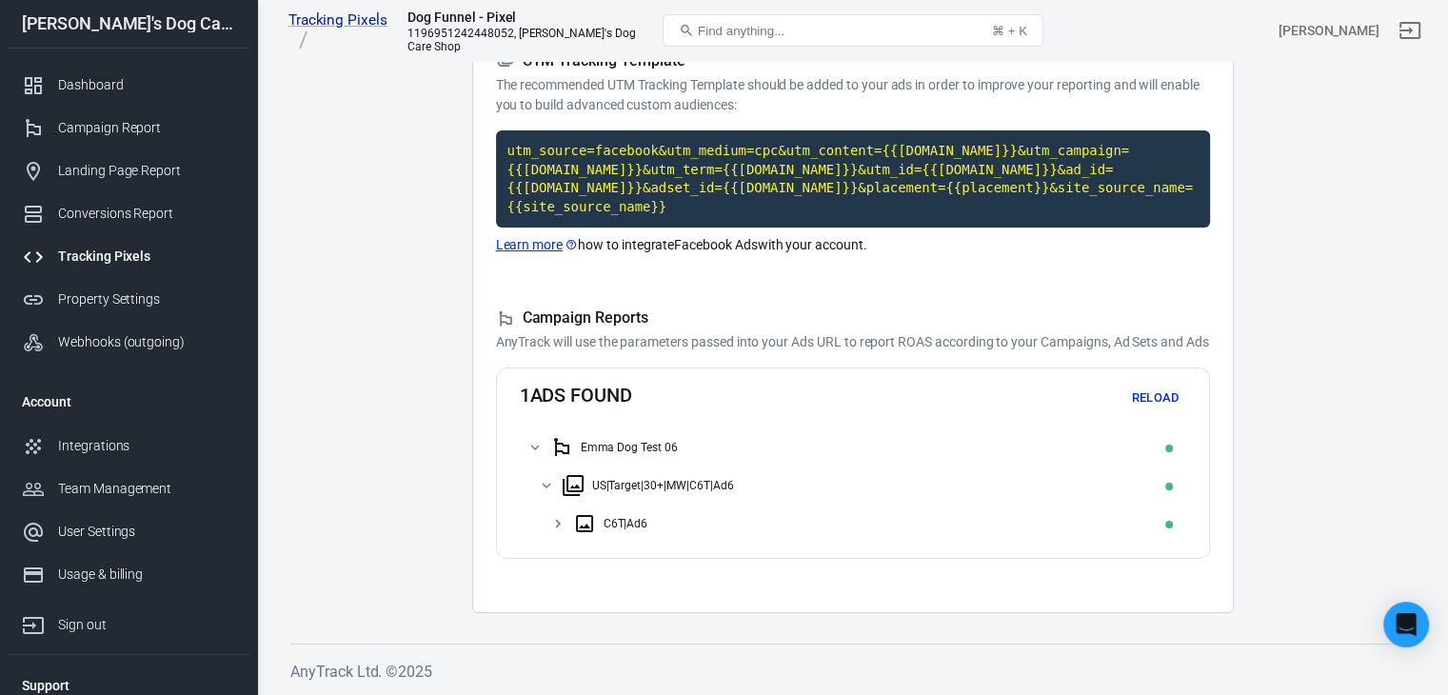
click at [559, 515] on icon at bounding box center [557, 523] width 17 height 17
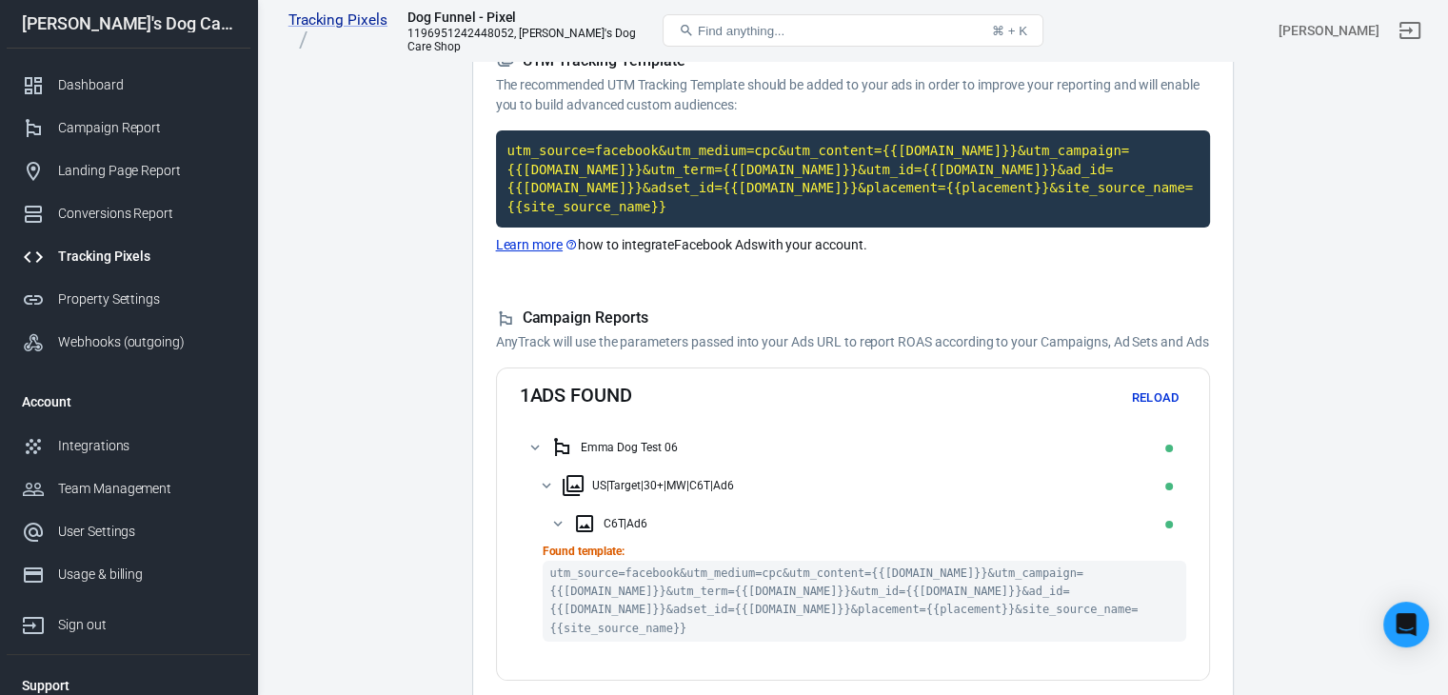
click at [557, 519] on icon at bounding box center [557, 523] width 17 height 17
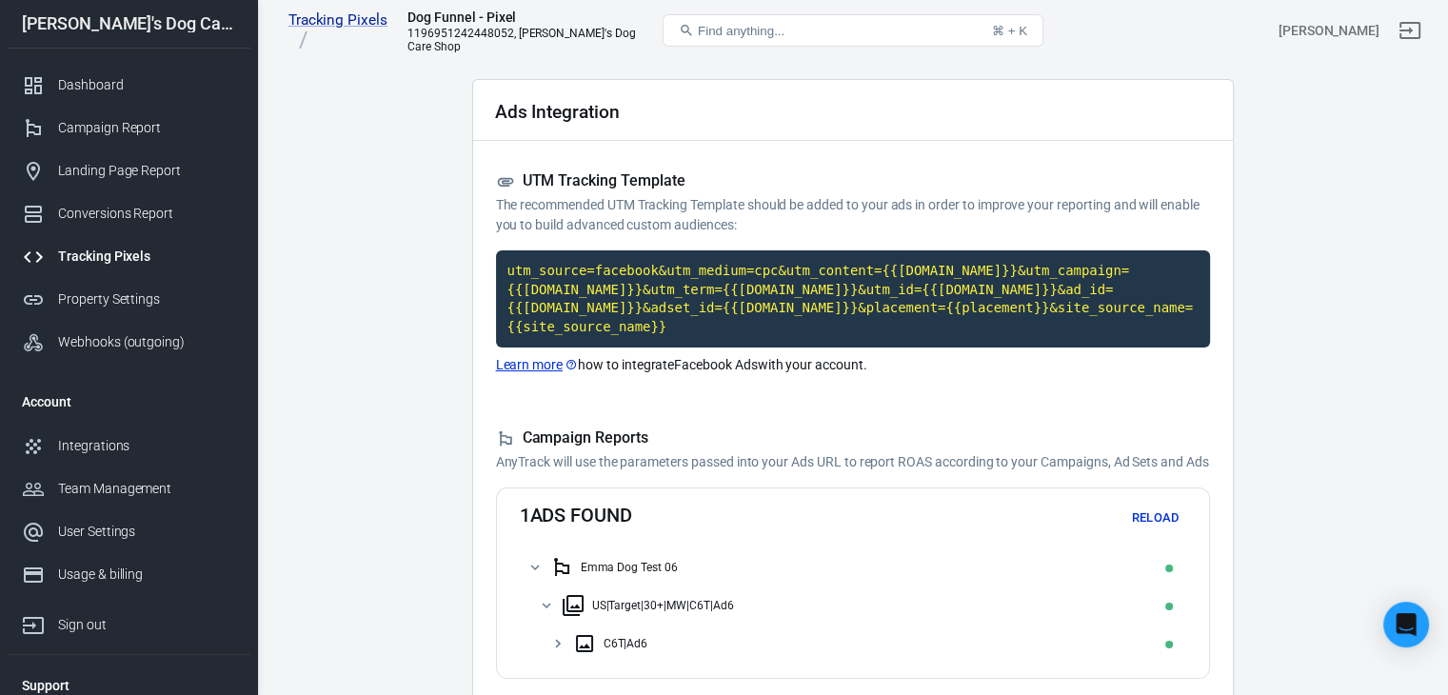
scroll to position [0, 0]
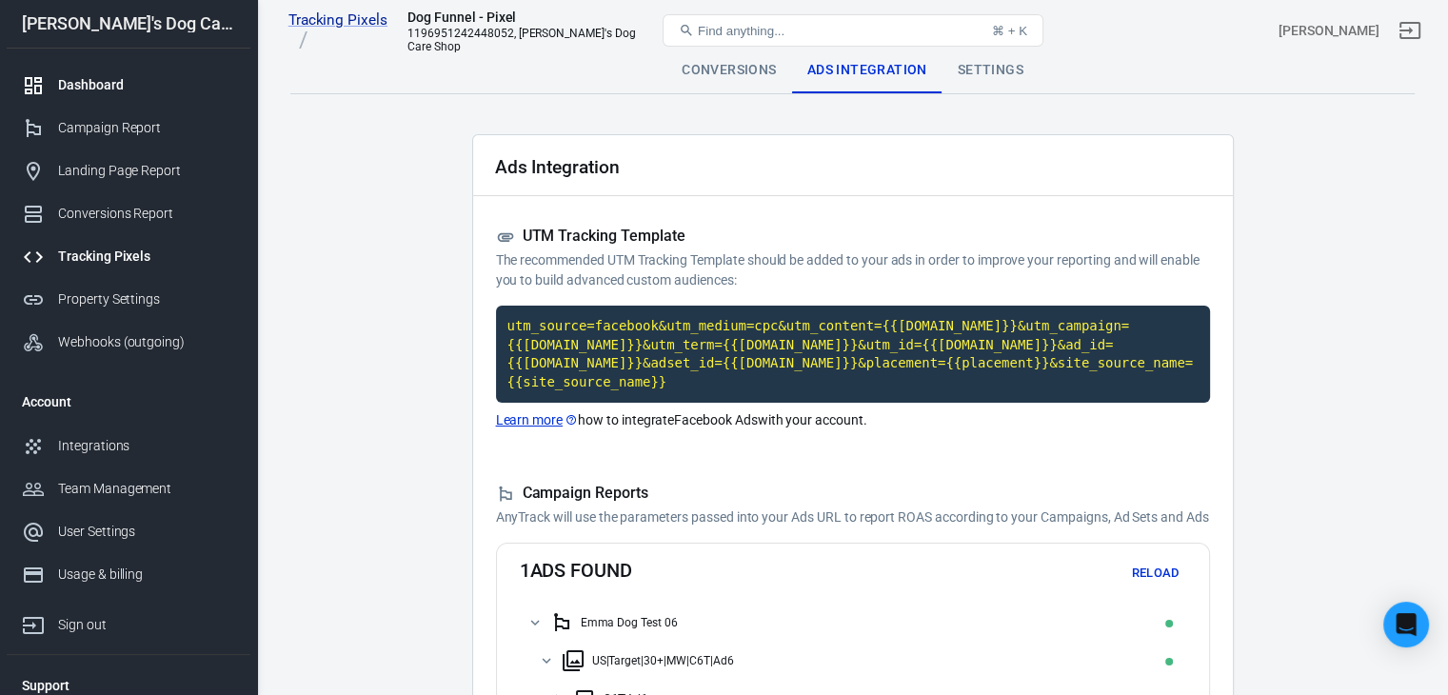
click at [137, 92] on div "Dashboard" at bounding box center [146, 85] width 177 height 20
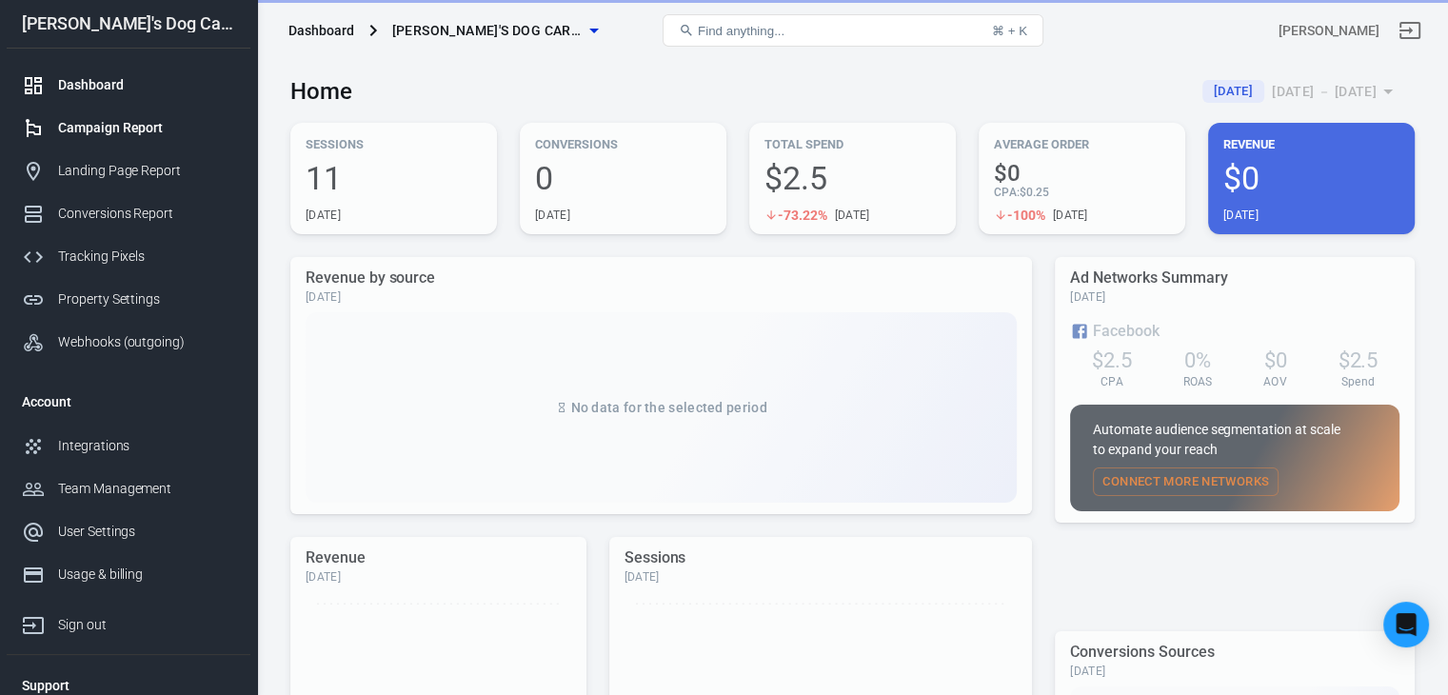
click at [112, 145] on link "Campaign Report" at bounding box center [129, 128] width 244 height 43
